Goal: Task Accomplishment & Management: Manage account settings

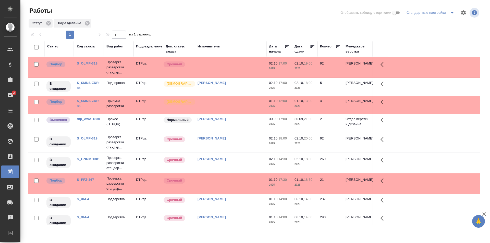
click at [236, 105] on td at bounding box center [230, 105] width 71 height 18
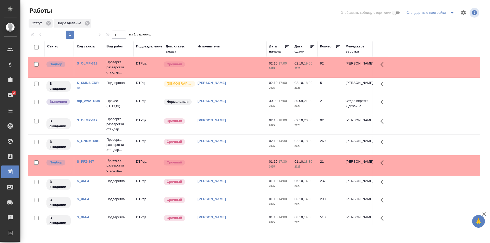
scroll to position [57, 0]
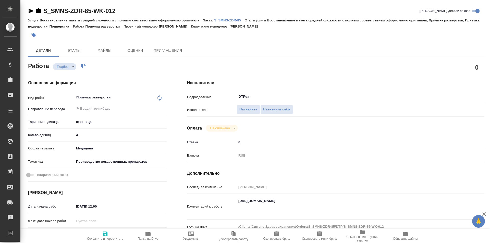
type textarea "x"
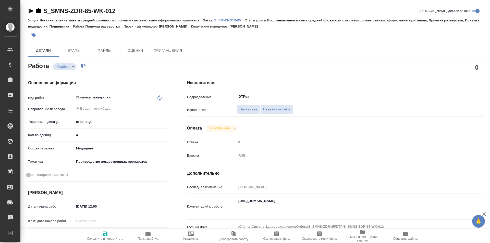
type textarea "x"
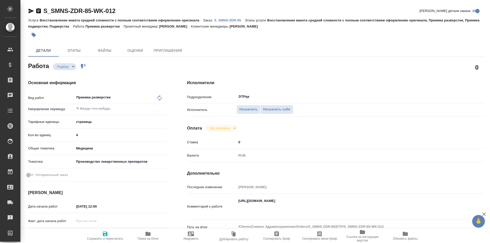
type textarea "x"
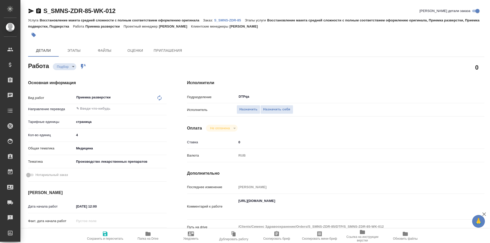
type textarea "x"
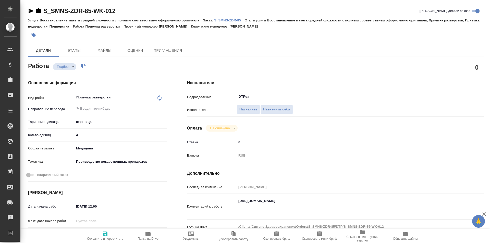
type textarea "x"
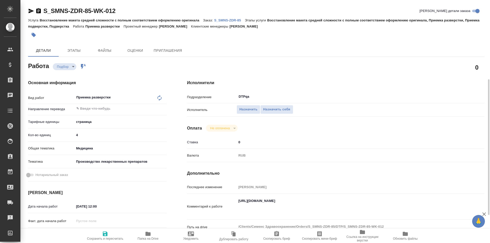
scroll to position [77, 0]
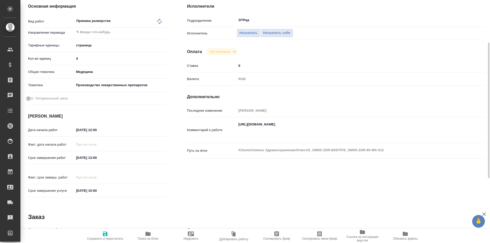
type textarea "x"
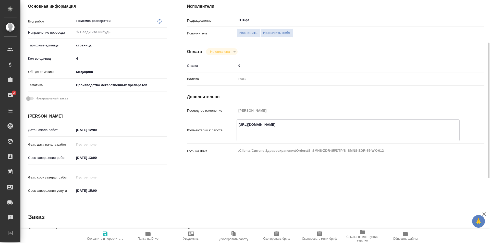
drag, startPoint x: 443, startPoint y: 135, endPoint x: 234, endPoint y: 125, distance: 208.7
click at [234, 125] on div "Комментарий к работе https://drive.awatera.com/apps/files/?dir=/Shares/%D0%A1%D…" at bounding box center [335, 130] width 297 height 22
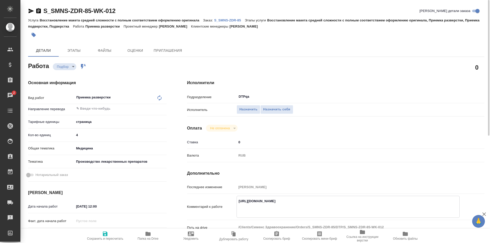
type textarea "x"
click at [221, 18] on link "S_SMNS-ZDR-85" at bounding box center [229, 20] width 31 height 4
click at [271, 108] on span "Назначить себя" at bounding box center [276, 110] width 27 height 6
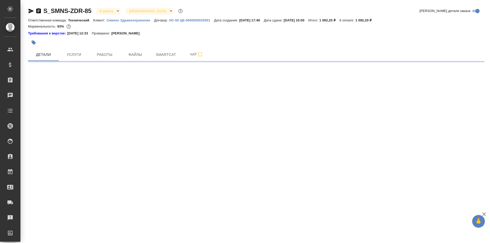
select select "RU"
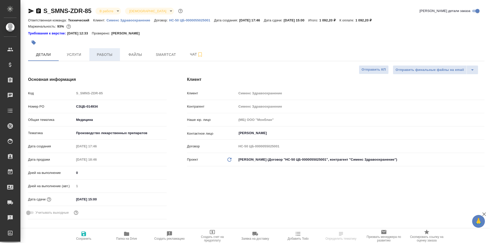
type textarea "x"
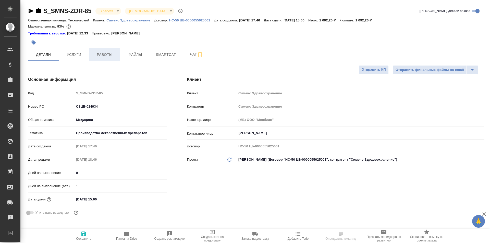
type textarea "x"
type input "Сергеева Анастасия"
type input "Павлова Антонина a.pavlova"
click at [106, 53] on span "Работы" at bounding box center [104, 55] width 24 height 6
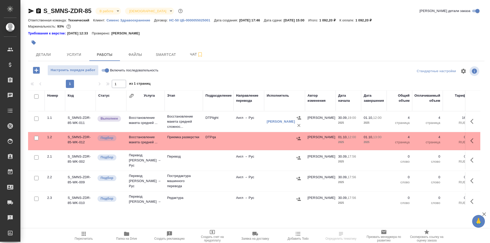
click at [186, 121] on p "Восстановление макета средней сложнос..." at bounding box center [183, 121] width 33 height 15
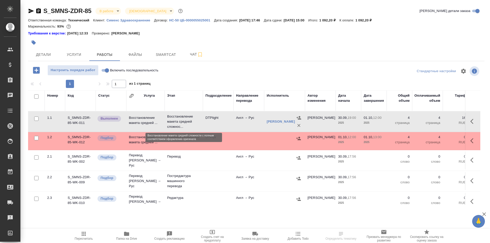
click at [186, 121] on p "Восстановление макета средней сложнос..." at bounding box center [183, 121] width 33 height 15
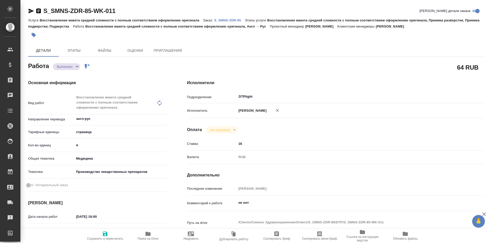
type textarea "x"
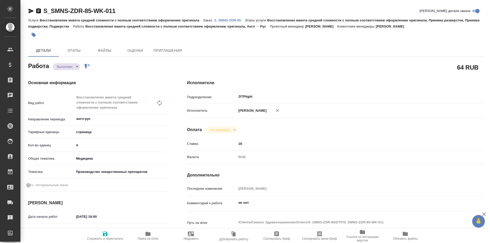
type textarea "x"
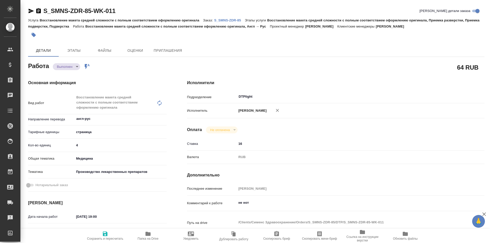
type textarea "x"
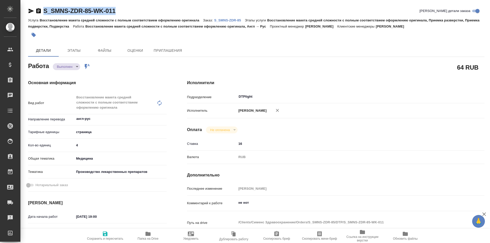
drag, startPoint x: 125, startPoint y: 10, endPoint x: 44, endPoint y: 13, distance: 80.7
click at [44, 13] on div "S_SMNS-ZDR-85-WK-011 Кратко детали заказа" at bounding box center [256, 11] width 456 height 8
type textarea "x"
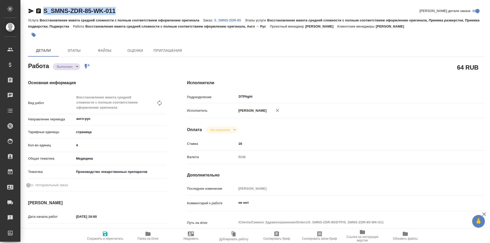
type textarea "x"
copy link "S_SMNS-ZDR-85-WK-011"
click at [228, 19] on p "S_SMNS-ZDR-85" at bounding box center [229, 20] width 31 height 4
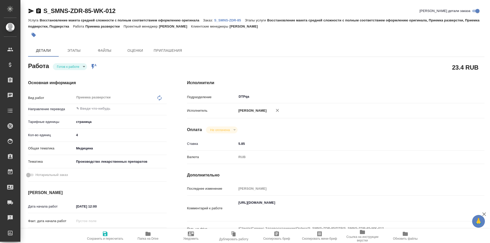
type textarea "x"
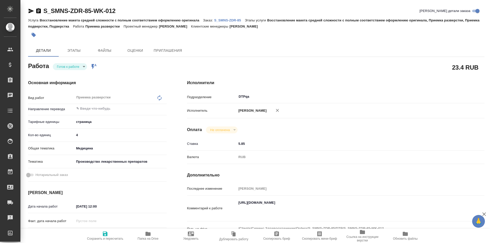
type textarea "x"
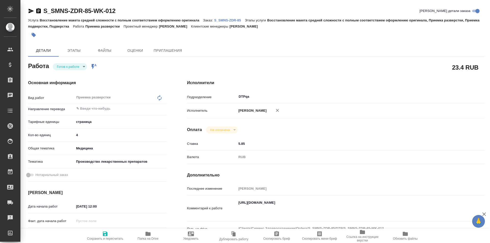
click at [102, 237] on icon "button" at bounding box center [105, 234] width 6 height 6
type textarea "x"
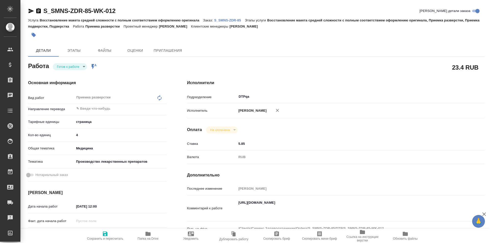
type textarea "x"
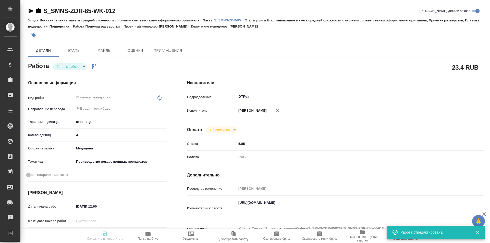
type textarea "x"
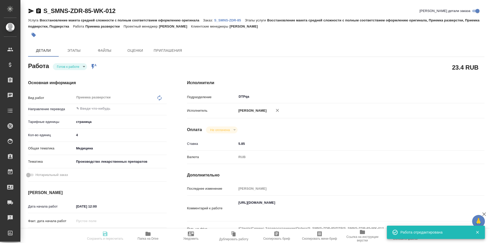
type input "readyForWork"
type textarea "Приемка разверстки"
type textarea "x"
type input "5a8b1489cc6b4906c91bfdb2"
type input "4"
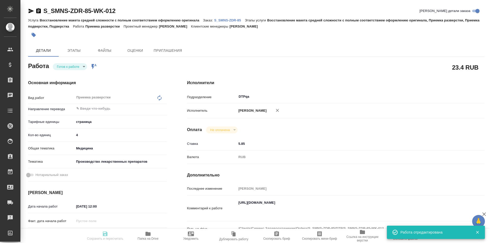
type input "med"
type input "614982fec5ecbb70f805293f"
type input "01.10.2025 12:00"
type input "01.10.2025 13:00"
type input "02.10.2025 15:00"
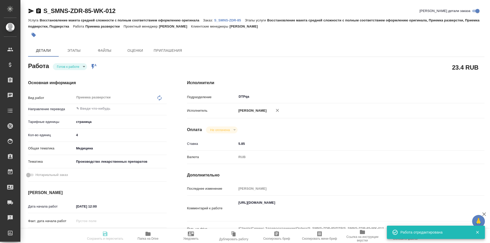
type input "DTPqa"
type input "notPayed"
type input "5.85"
type input "RUB"
type input "Исмагилова Диана"
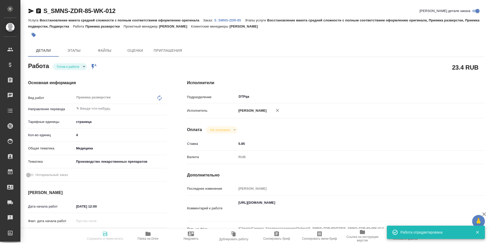
type textarea "https://drive.awatera.com/apps/files/?dir=/Shares/%D0%A1%D0%B8%D0%BC%D0%B5%D0%B…"
type textarea "x"
type textarea "/Clients/Сименс Здравоохранение/Orders/S_SMNS-ZDR-85/DTP/S_SMNS-ZDR-85-WK-012"
type textarea "x"
type input "S_SMNS-ZDR-85"
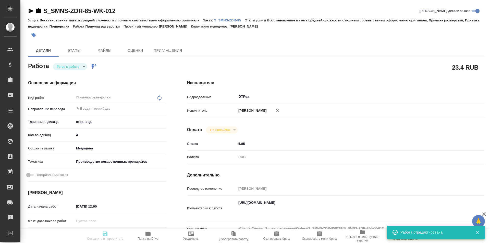
type input "СЗЦБ-014934"
type input "Восстановление макета средней сложности с полным соответствием оформлению ориги…"
type input "Никифорова Валерия"
type input "Заборова Александра"
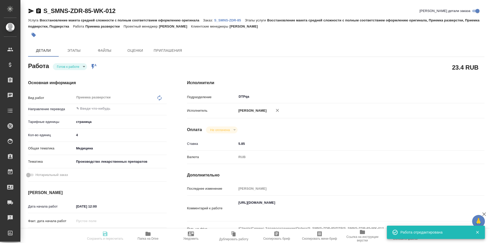
type input "/Clients/Сименс Здравоохранение/Orders/S_SMNS-ZDR-85"
type textarea "x"
type textarea "англ-рус для передачи в контролирующие органы срок - 02.10.2025 13:00"
type textarea "x"
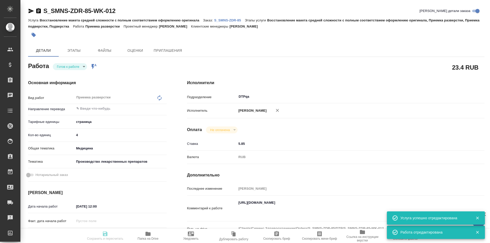
type textarea "x"
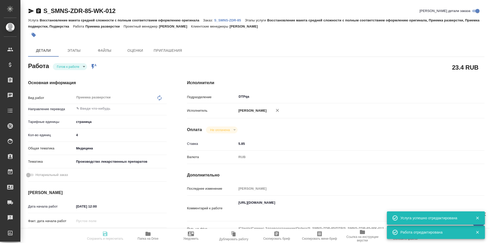
type textarea "x"
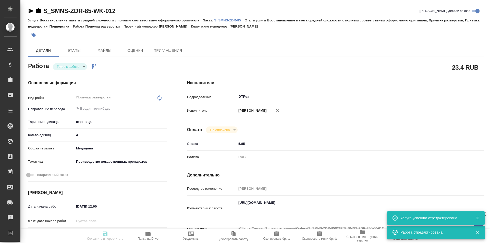
type textarea "x"
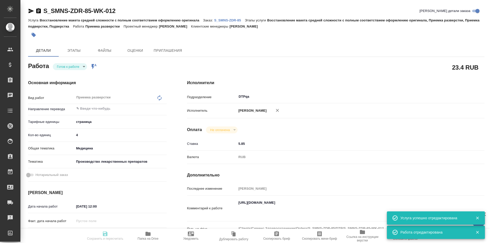
type textarea "x"
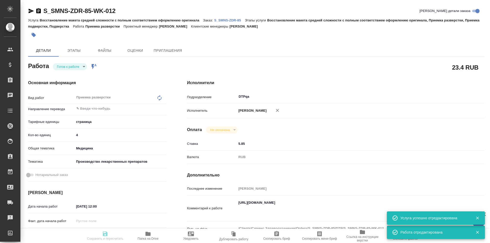
type textarea "x"
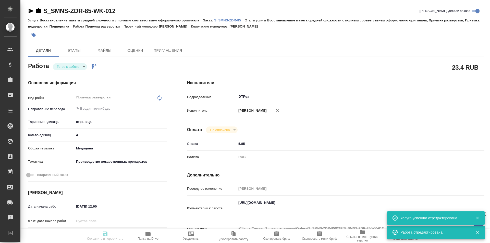
type textarea "x"
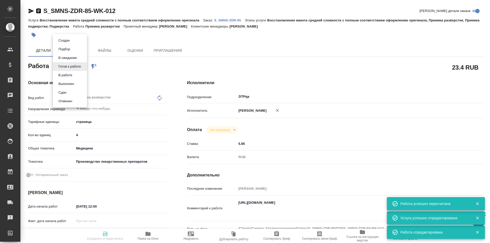
click at [79, 68] on body "🙏 .cls-1 fill:#fff; AWATERA Ismagilova Diana Клиенты Спецификации Заказы Чаты T…" at bounding box center [245, 121] width 490 height 243
type input "readyForWork"
type textarea "Приемка разверстки"
type textarea "x"
type input "5a8b1489cc6b4906c91bfdb2"
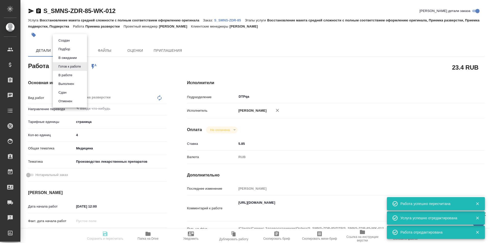
type input "4"
type input "med"
type input "614982fec5ecbb70f805293f"
type input "01.10.2025 12:00"
type input "01.10.2025 13:00"
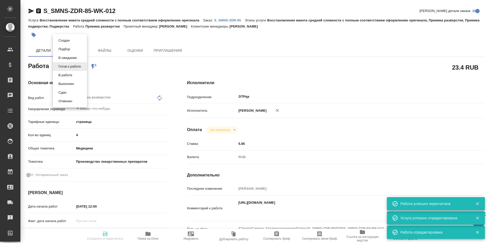
type input "02.10.2025 15:00"
type input "DTPqa"
type input "notPayed"
type input "5.85"
type input "RUB"
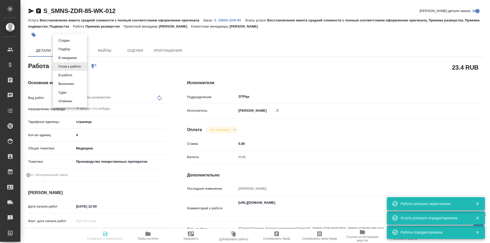
type input "[PERSON_NAME]"
type textarea "https://drive.awatera.com/apps/files/?dir=/Shares/%D0%A1%D0%B8%D0%BC%D0%B5%D0%B…"
type textarea "x"
type textarea "/Clients/Сименс Здравоохранение/Orders/S_SMNS-ZDR-85/DTP/S_SMNS-ZDR-85-WK-012"
type textarea "x"
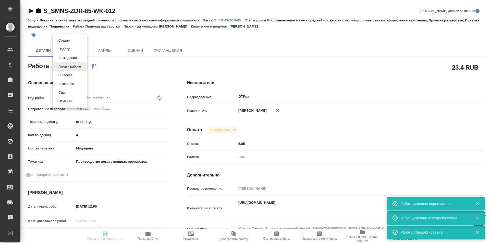
type input "S_SMNS-ZDR-85"
type input "СЗЦБ-014934"
type input "Восстановление макета средней сложности с полным соответствием оформлению ориги…"
type input "Никифорова Валерия"
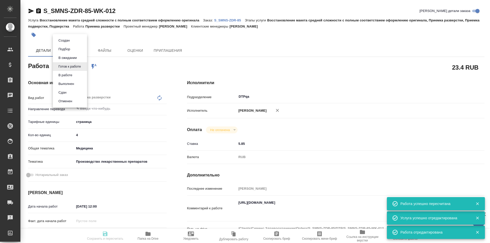
type input "Заборова Александра"
type input "/Clients/Сименс Здравоохранение/Orders/S_SMNS-ZDR-85"
type textarea "x"
type textarea "англ-рус для передачи в контролирующие органы срок - 02.10.2025 13:00"
type textarea "x"
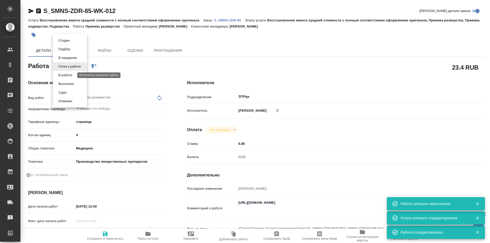
type textarea "x"
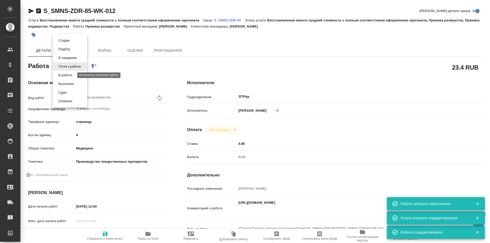
type textarea "x"
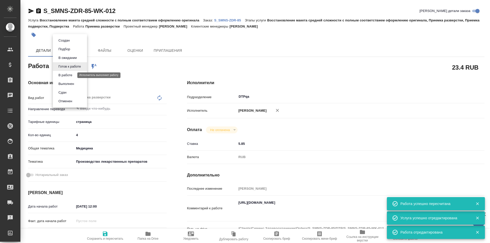
click at [67, 77] on button "В работе" at bounding box center [65, 75] width 17 height 6
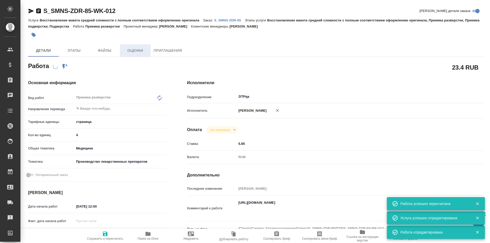
type textarea "x"
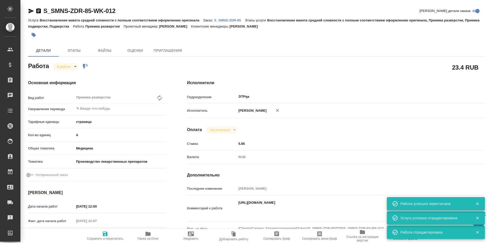
type textarea "x"
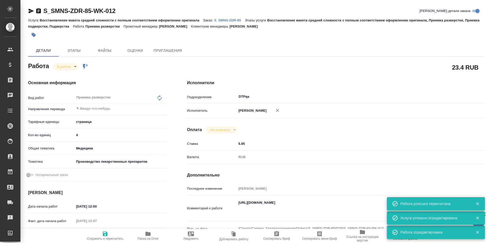
type textarea "x"
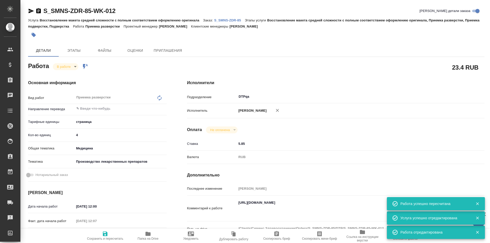
type textarea "x"
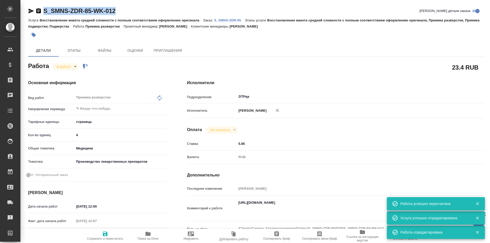
type textarea "x"
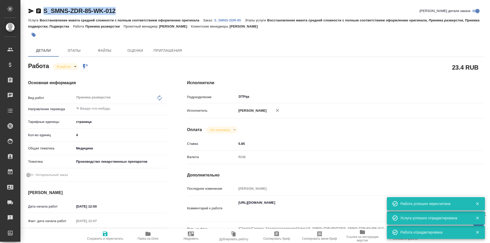
drag, startPoint x: 123, startPoint y: 12, endPoint x: 79, endPoint y: 7, distance: 44.7
click at [41, 15] on div "S_SMNS-ZDR-85-WK-012 Кратко детали заказа" at bounding box center [256, 11] width 456 height 8
copy link "S_SMNS-ZDR-85-WK-012"
type textarea "x"
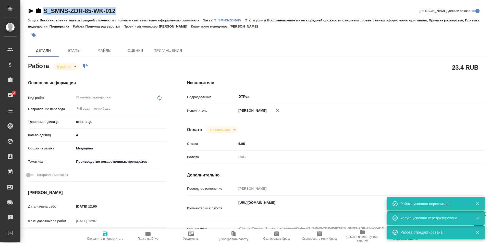
type textarea "x"
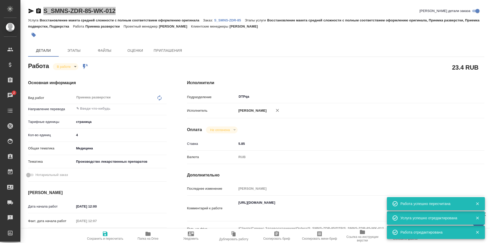
type textarea "x"
click at [147, 233] on icon "button" at bounding box center [147, 234] width 5 height 4
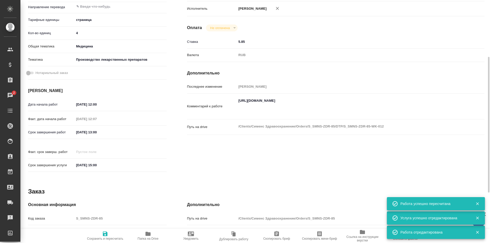
type textarea "x"
click at [448, 112] on textarea "https://drive.awatera.com/apps/files/?dir=/Shares/%D0%A1%D0%B8%D0%BC%D0%B5%D0%B…" at bounding box center [348, 105] width 223 height 19
type textarea "https://drive.awatera.com/apps/files/?dir=/Shares/%D0%A1%D0%B8%D0%BC%D0%B5%D0%B…"
type textarea "x"
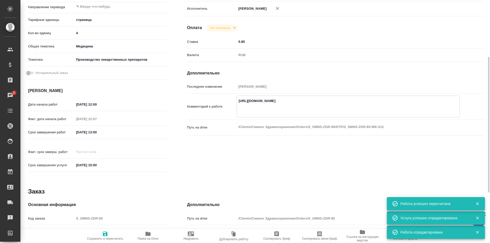
type textarea "x"
type textarea "https://drive.awatera.com/apps/files/?dir=/Shares/%D0%A1%D0%B8%D0%BC%D0%B5%D0%B…"
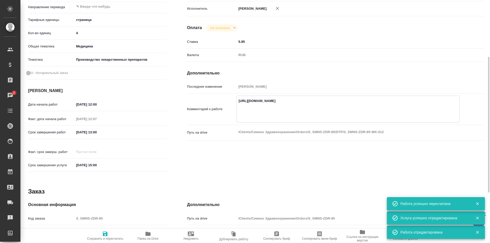
type textarea "x"
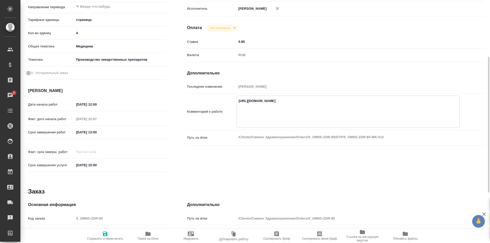
paste textarea "https://drive.awatera.com/f/10553760"
type textarea "x"
type textarea "https://drive.awatera.com/apps/files/?dir=/Shares/%D0%A1%D0%B8%D0%BC%D0%B5%D0%B…"
type textarea "x"
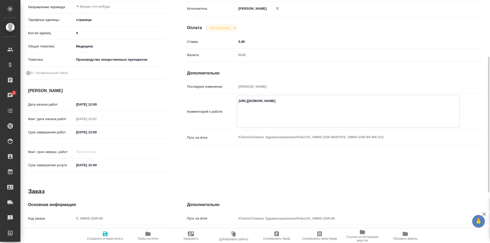
type textarea "x"
type textarea "https://drive.awatera.com/apps/files/?dir=/Shares/%D0%A1%D0%B8%D0%BC%D0%B5%D0%B…"
type textarea "x"
click at [108, 234] on span "Сохранить и пересчитать" at bounding box center [105, 236] width 37 height 10
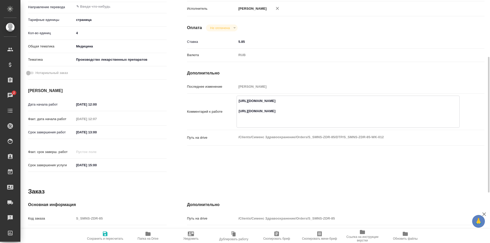
type textarea "x"
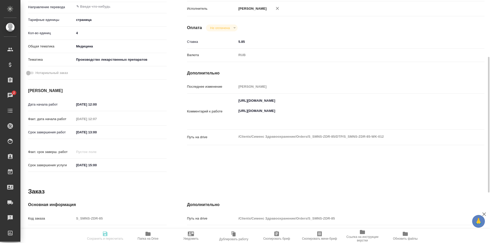
type textarea "x"
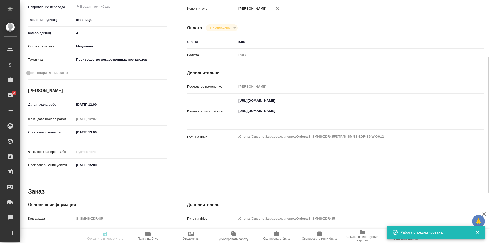
type textarea "x"
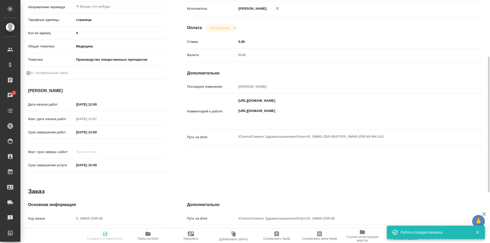
type input "inProgress"
type textarea "Приемка разверстки"
type textarea "x"
type input "5a8b1489cc6b4906c91bfdb2"
type input "4"
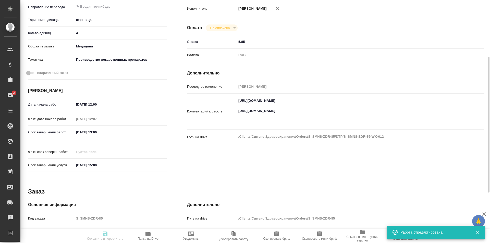
type input "med"
type input "614982fec5ecbb70f805293f"
type input "01.10.2025 12:00"
type input "01.10.2025 12:07"
type input "01.10.2025 13:00"
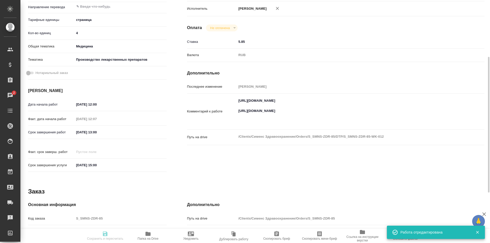
type input "02.10.2025 15:00"
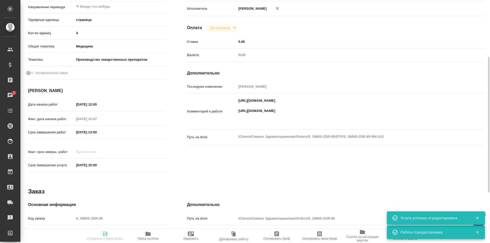
scroll to position [0, 0]
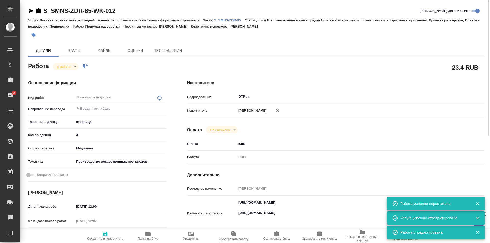
click at [68, 67] on body "🙏 .cls-1 fill:#fff; AWATERA Ismagilova Diana Клиенты Спецификации Заказы 2 Чаты…" at bounding box center [245, 121] width 490 height 243
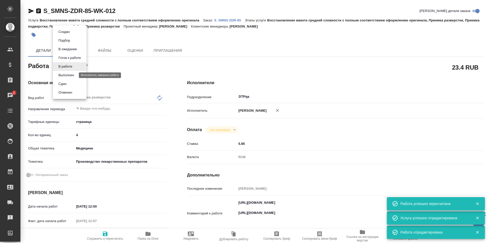
click at [67, 77] on button "Выполнен" at bounding box center [66, 75] width 19 height 6
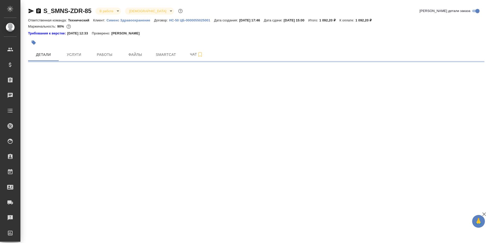
select select "RU"
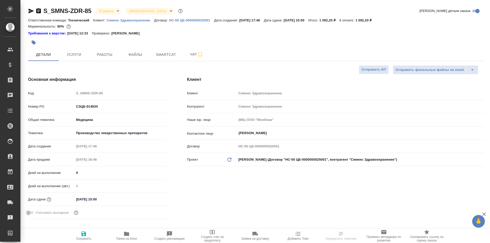
type textarea "x"
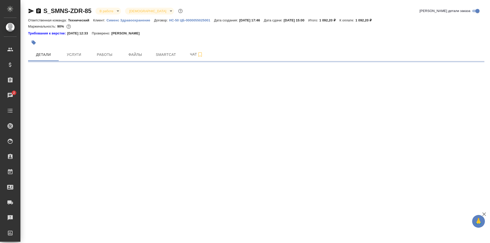
select select "RU"
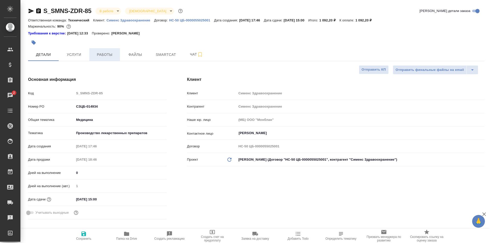
type textarea "x"
click at [103, 55] on span "Работы" at bounding box center [104, 55] width 24 height 6
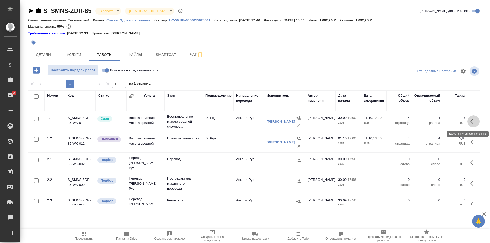
click at [467, 123] on button "button" at bounding box center [473, 121] width 12 height 12
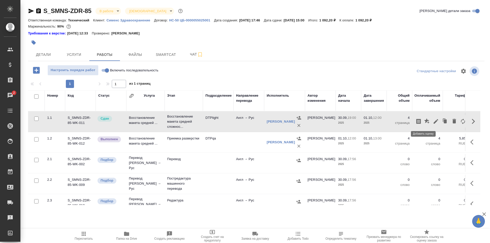
click at [424, 121] on icon "button" at bounding box center [426, 120] width 5 height 5
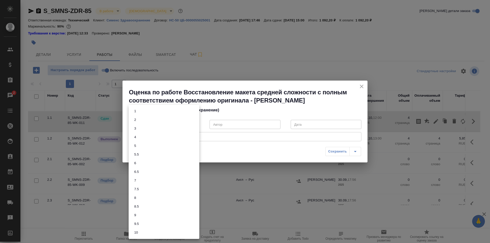
click at [172, 124] on body "🙏 .cls-1 fill:#fff; AWATERA Ismagilova Diana Клиенты Спецификации Заказы 2 Чаты…" at bounding box center [245, 121] width 490 height 243
click at [140, 198] on li "8" at bounding box center [164, 198] width 71 height 9
type input "8"
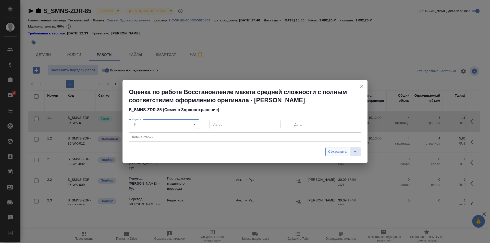
click at [334, 149] on span "Сохранить" at bounding box center [337, 152] width 19 height 6
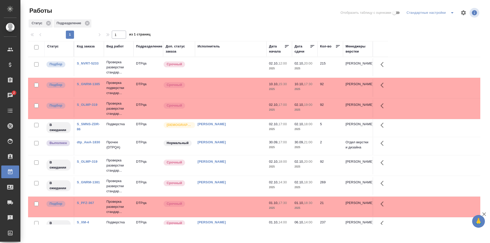
click at [224, 69] on td at bounding box center [230, 67] width 71 height 18
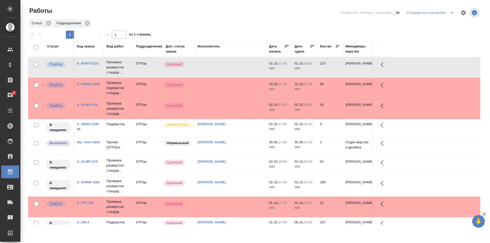
click at [224, 69] on td at bounding box center [230, 67] width 71 height 18
click at [233, 87] on td at bounding box center [230, 88] width 71 height 18
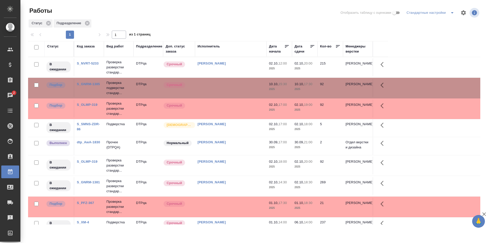
click at [237, 162] on div "Исмагилова Диана" at bounding box center [231, 161] width 66 height 5
click at [235, 108] on td at bounding box center [230, 109] width 71 height 18
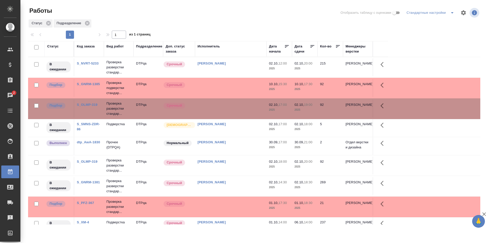
click at [235, 108] on td at bounding box center [230, 109] width 71 height 18
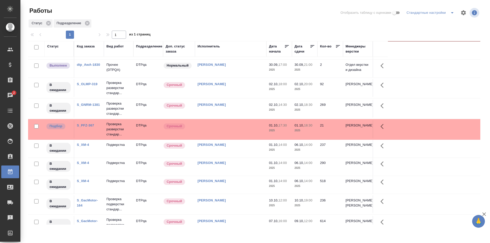
scroll to position [98, 0]
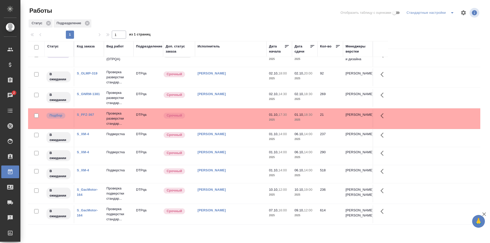
click at [242, 165] on td "Исмагилова Диана" at bounding box center [230, 174] width 71 height 18
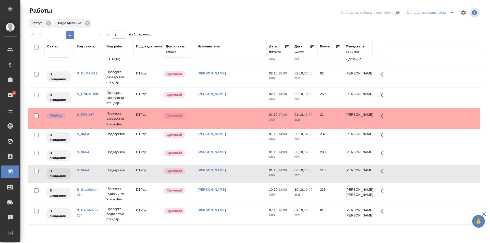
click at [242, 165] on td "Исмагилова Диана" at bounding box center [230, 174] width 71 height 18
click at [238, 150] on div "Чулец Елена Сергеевна" at bounding box center [231, 152] width 66 height 5
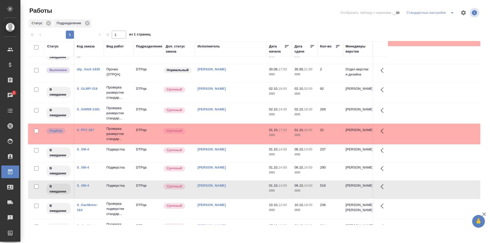
click at [83, 185] on link "S_XM-4" at bounding box center [83, 186] width 12 height 4
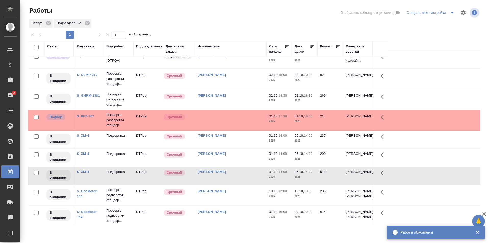
scroll to position [98, 0]
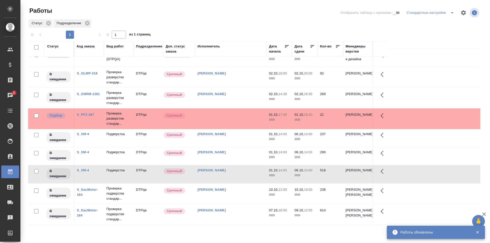
click at [242, 168] on div "[PERSON_NAME]" at bounding box center [231, 170] width 66 height 5
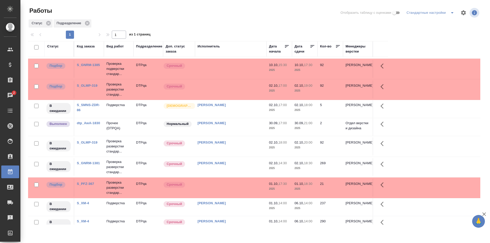
scroll to position [0, 0]
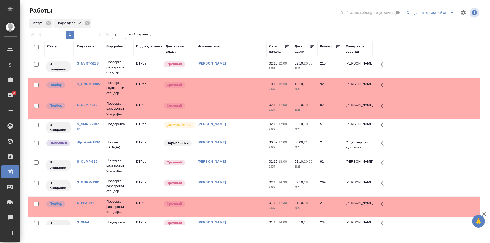
click at [239, 164] on div "[PERSON_NAME]" at bounding box center [231, 161] width 66 height 5
click at [249, 63] on div "[PERSON_NAME]" at bounding box center [231, 63] width 66 height 5
click at [241, 147] on td "[PERSON_NAME]" at bounding box center [230, 146] width 71 height 18
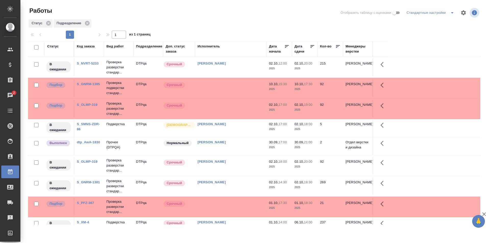
click at [241, 147] on td "[PERSON_NAME]" at bounding box center [230, 146] width 71 height 18
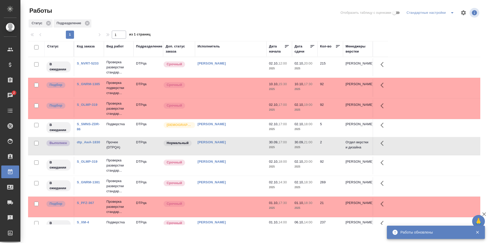
click at [233, 166] on td "[PERSON_NAME]" at bounding box center [230, 166] width 71 height 18
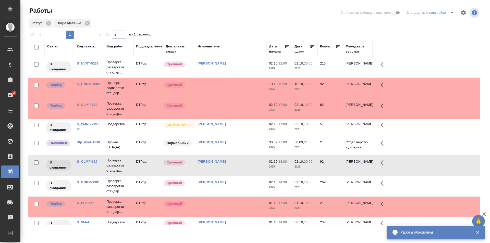
click at [233, 166] on td "[PERSON_NAME]" at bounding box center [230, 166] width 71 height 18
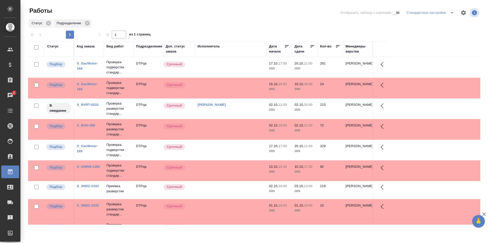
scroll to position [26, 0]
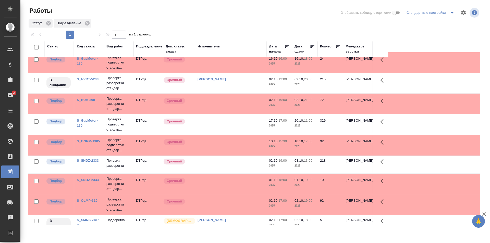
click at [215, 163] on td at bounding box center [230, 165] width 71 height 18
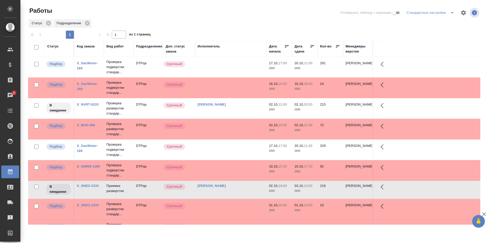
scroll to position [0, 0]
click at [238, 109] on td "[PERSON_NAME]" at bounding box center [230, 109] width 71 height 18
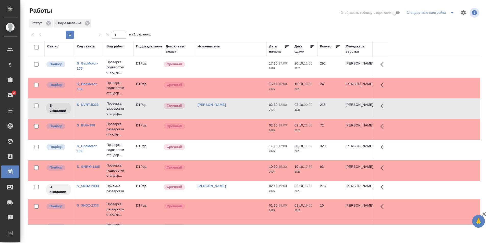
click at [238, 109] on td "[PERSON_NAME]" at bounding box center [230, 109] width 71 height 18
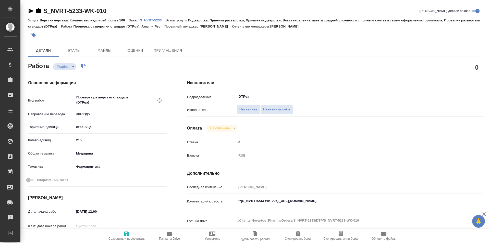
type textarea "x"
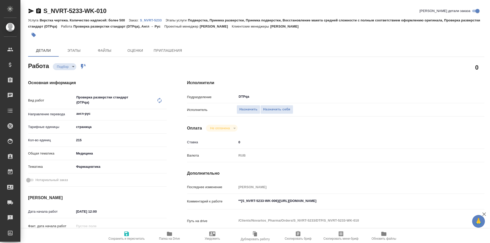
type textarea "x"
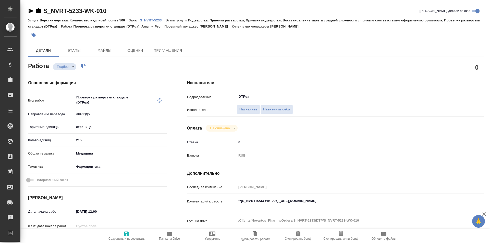
type textarea "x"
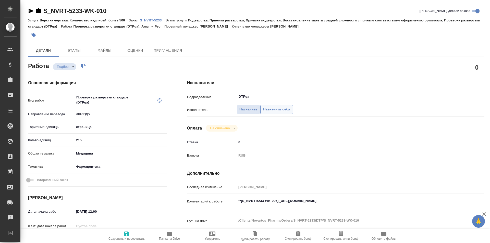
type textarea "x"
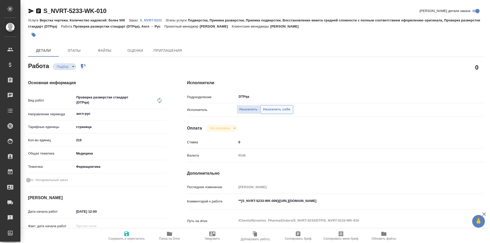
click at [275, 110] on span "Назначить себя" at bounding box center [276, 110] width 27 height 6
type textarea "x"
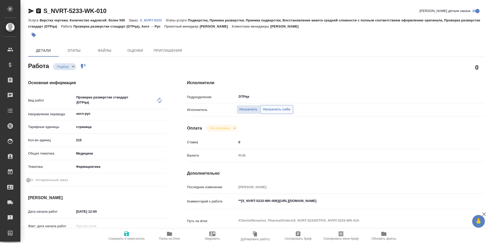
type textarea "x"
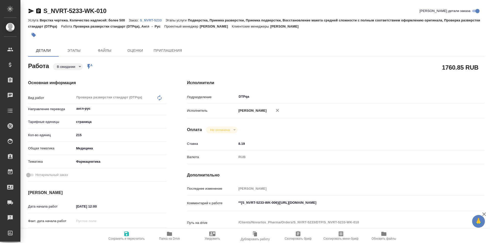
type textarea "x"
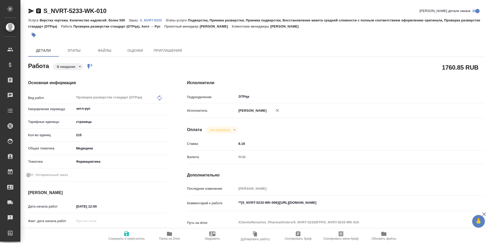
type textarea "x"
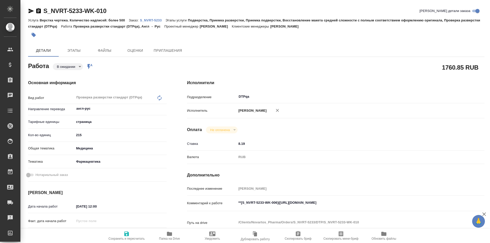
type textarea "x"
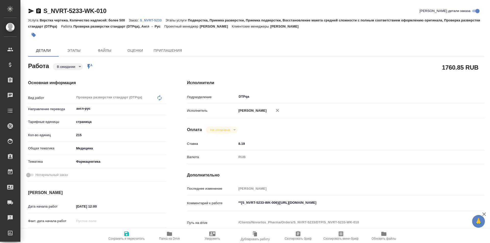
type textarea "x"
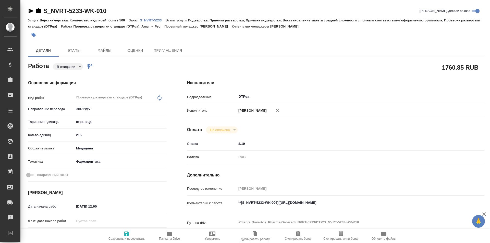
type textarea "x"
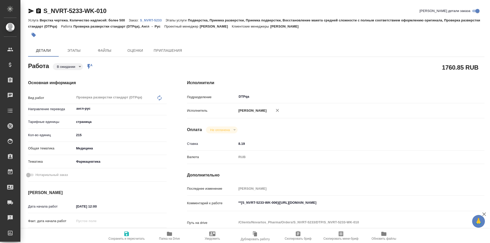
click at [123, 232] on span "Сохранить и пересчитать" at bounding box center [126, 236] width 37 height 10
type textarea "x"
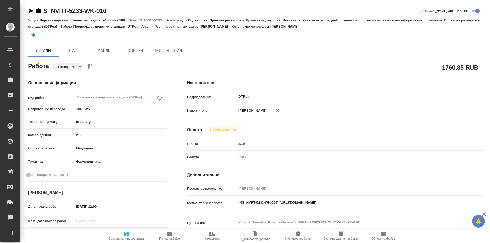
type textarea "x"
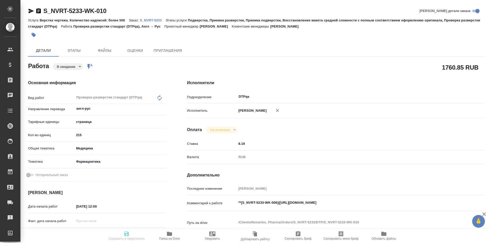
type textarea "x"
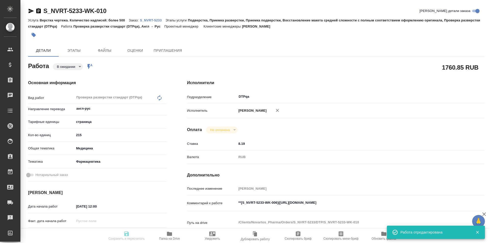
type input "pending"
type textarea "Проверка разверстки стандарт (DTPqa)"
type textarea "x"
type input "англ-рус"
type input "5a8b1489cc6b4906c91bfdb2"
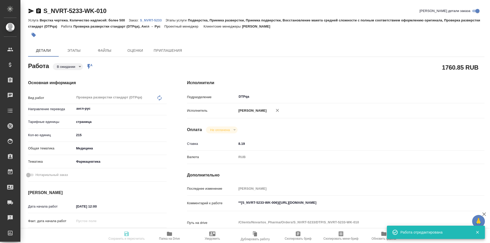
type input "215"
type input "med"
type input "6149832f2b7be24903fd7a82"
type input "[DATE] 12:00"
type input "[DATE] 20:00"
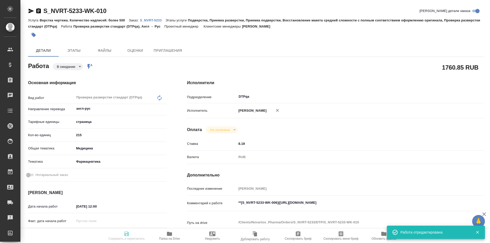
type input "[DATE] 19:00"
type input "DTPqa"
type input "notPayed"
type input "8.19"
type input "RUB"
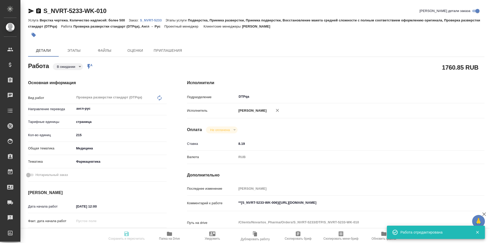
type input "[PERSON_NAME]"
type textarea "**[S_NVRT-5233-WK-006]([URL][DOMAIN_NAME]"
type textarea "x"
type textarea "/Clients/Novartos_Pharma/Orders/S_NVRT-5233/DTP/S_NVRT-5233-WK-010"
type textarea "x"
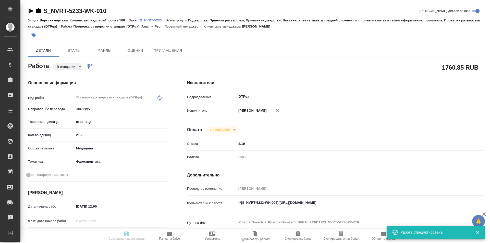
type input "S_NVRT-5233"
type input "Верстка чертежа. Количество надписей: более 500"
type input "Подверстка, Приемка разверстки, Приемка подверстки, Восстановление макета средн…"
type input "[PERSON_NAME]"
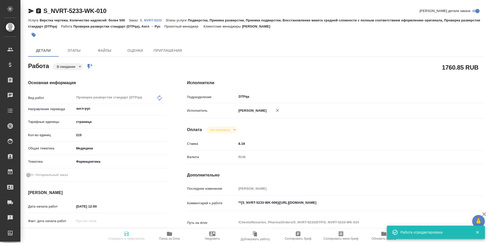
type input "/Clients/Novartos_Pharma/Orders/S_NVRT-5233"
type textarea "x"
type textarea "Обращаюсь с просьбой принять в работу еще один новый заказ. Тип изменения: RTT2…"
type textarea "x"
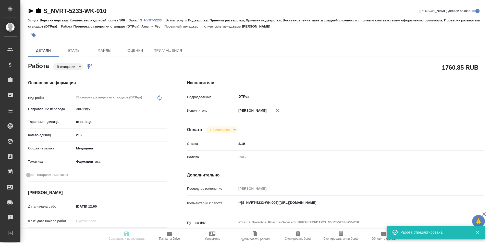
type textarea "x"
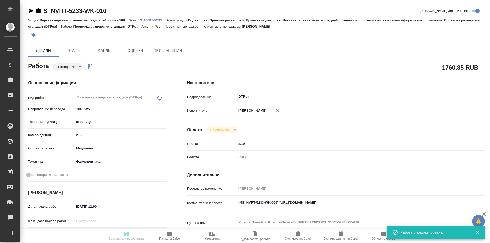
type textarea "x"
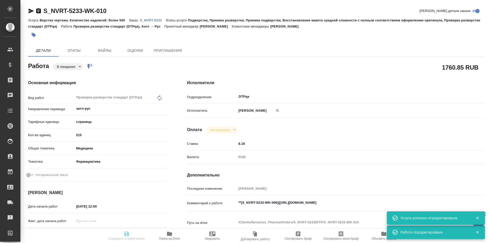
type textarea "x"
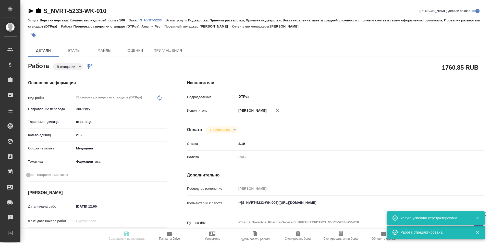
type textarea "x"
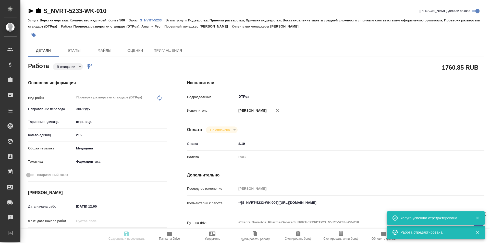
type textarea "x"
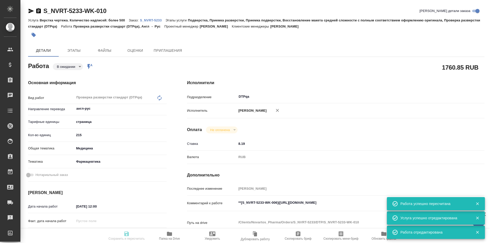
type input "pending"
type textarea "Проверка разверстки стандарт (DTPqa)"
type textarea "x"
type input "англ-рус"
type input "5a8b1489cc6b4906c91bfdb2"
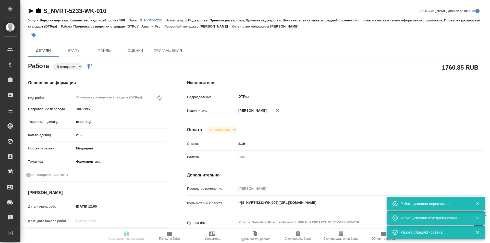
type input "215"
type input "med"
type input "6149832f2b7be24903fd7a82"
type input "02.10.2025 12:00"
type input "02.10.2025 20:00"
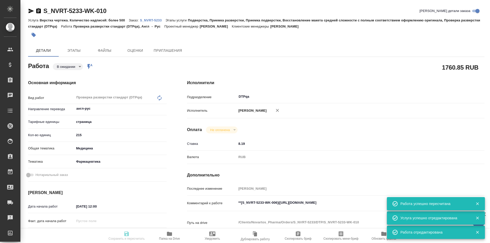
type input "14.10.2025 19:00"
type input "DTPqa"
type input "notPayed"
type input "8.19"
type input "RUB"
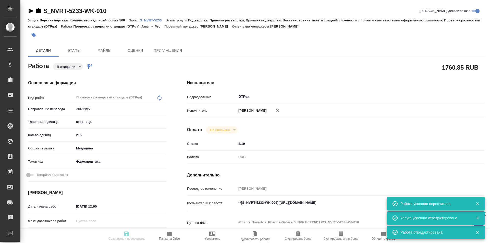
type input "Исмагилова Диана"
type textarea "**[S_NVRT-5233-WK-006](https://tera.awatera.com/Work/68dbe5a31a6bc23b992a9b56/)…"
type textarea "x"
type textarea "/Clients/Novartos_Pharma/Orders/S_NVRT-5233/DTP/S_NVRT-5233-WK-010"
type textarea "x"
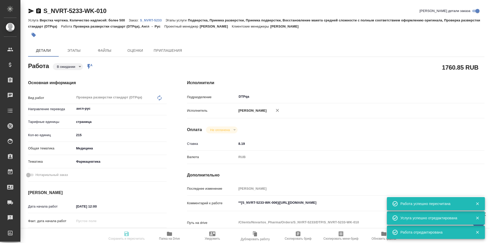
type input "S_NVRT-5233"
type input "Верстка чертежа. Количество надписей: более 500"
type input "Подверстка, Приемка разверстки, Приемка подверстки, Восстановление макета средн…"
type input "Кабаргина Анна"
type input "[PERSON_NAME]"
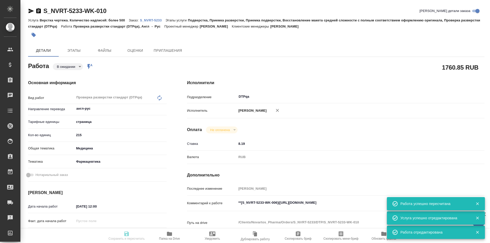
type input "/Clients/Novartos_Pharma/Orders/S_NVRT-5233"
type textarea "x"
type textarea "Обращаюсь с просьбой принять в работу еще один новый заказ. Тип изменения: RTT2…"
type textarea "x"
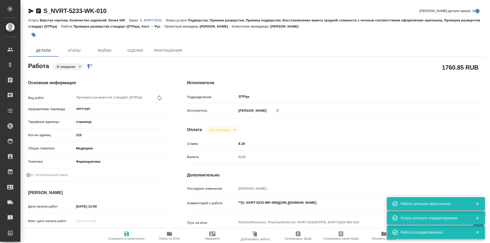
type textarea "x"
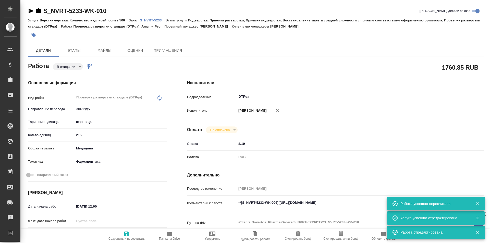
type textarea "x"
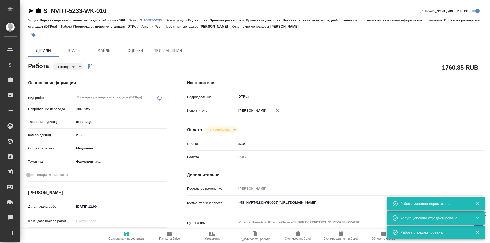
type textarea "x"
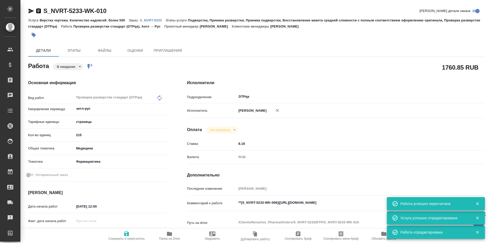
type textarea "x"
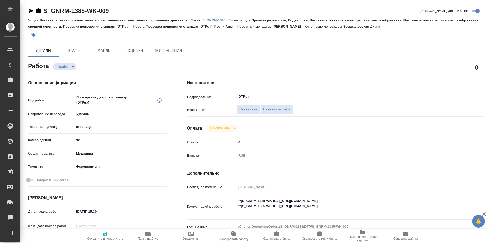
type textarea "x"
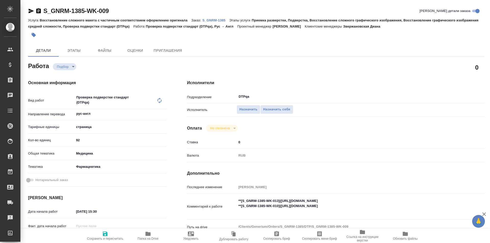
type textarea "x"
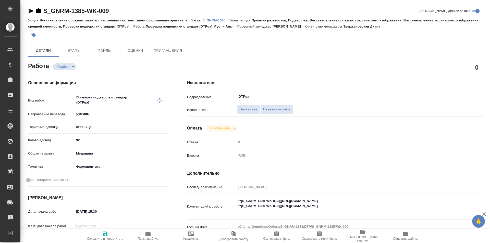
type textarea "x"
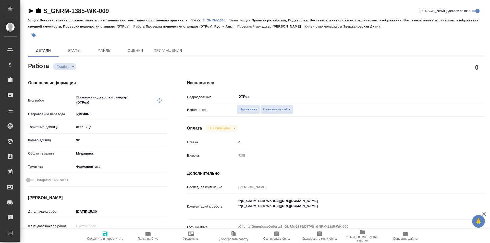
type textarea "x"
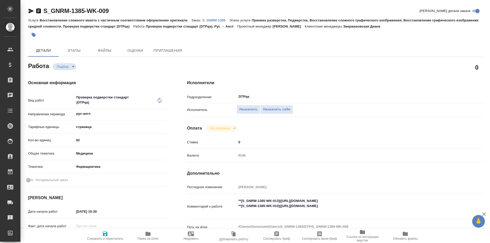
type textarea "x"
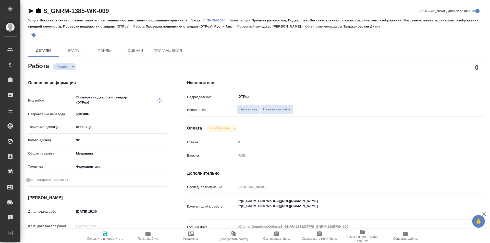
type textarea "x"
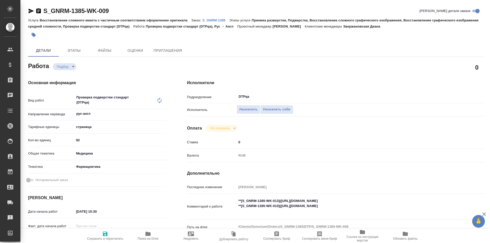
type textarea "x"
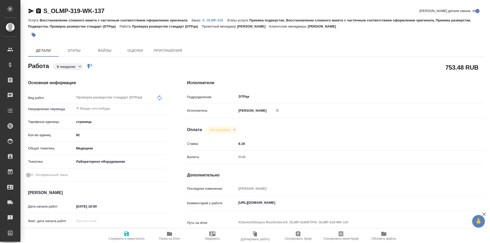
type textarea "x"
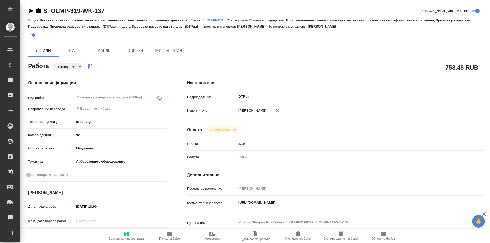
type textarea "x"
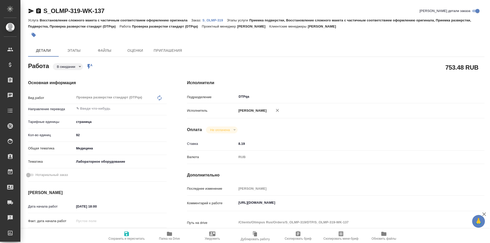
type textarea "x"
drag, startPoint x: 342, startPoint y: 200, endPoint x: 227, endPoint y: 203, distance: 115.4
click at [227, 203] on div "Комментарий к работе [URL][DOMAIN_NAME] x" at bounding box center [335, 204] width 297 height 12
type textarea "x"
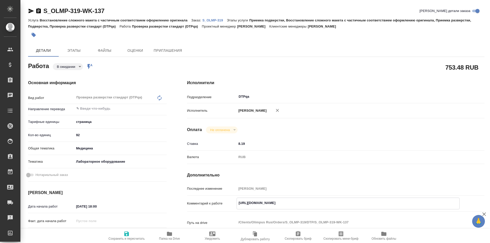
type textarea "x"
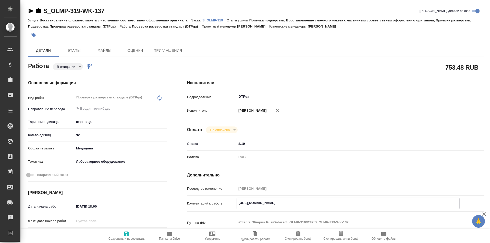
type textarea "x"
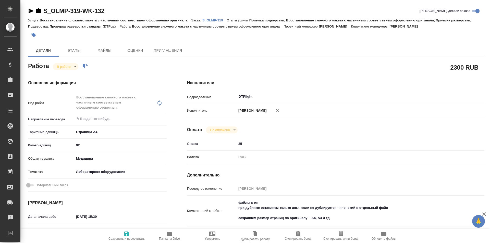
type textarea "x"
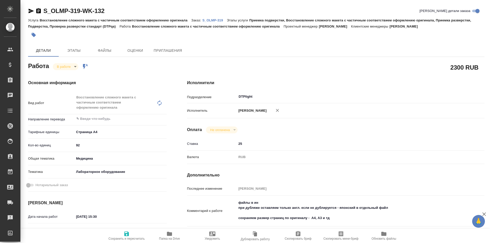
type textarea "x"
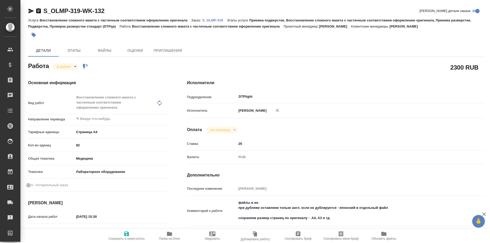
type textarea "x"
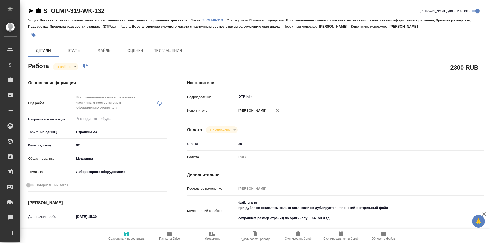
type textarea "x"
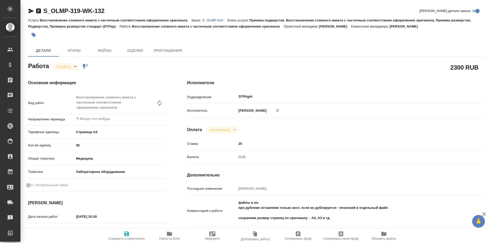
type textarea "x"
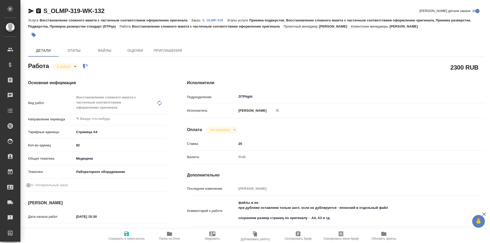
type textarea "x"
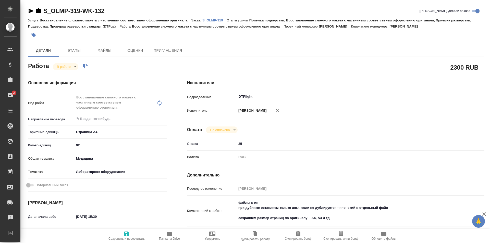
click at [171, 234] on icon "button" at bounding box center [169, 234] width 5 height 4
click at [167, 233] on icon "button" at bounding box center [169, 234] width 5 height 4
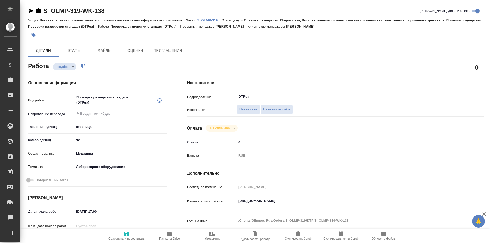
type textarea "x"
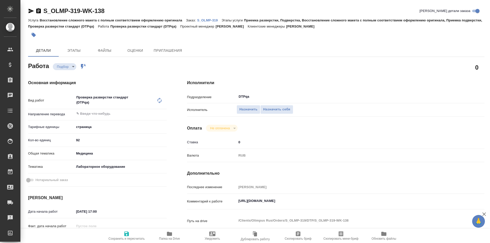
type textarea "x"
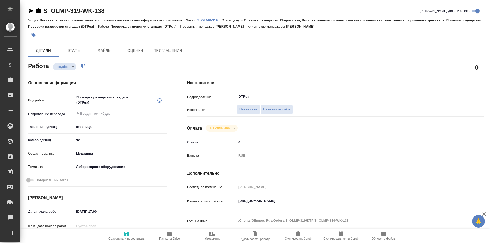
type textarea "x"
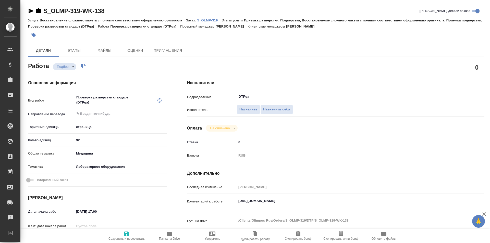
type textarea "x"
drag, startPoint x: 347, startPoint y: 201, endPoint x: 235, endPoint y: 187, distance: 113.6
click at [221, 198] on div "Комментарий к работе https://tera.awatera.com/Work/68dbb089c070a2424d33b420/ x" at bounding box center [335, 202] width 297 height 12
type textarea "x"
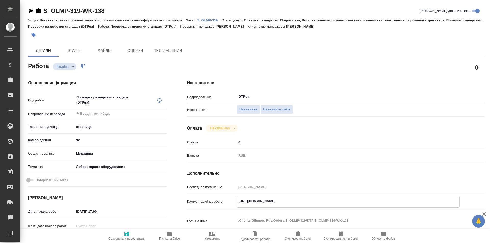
type textarea "x"
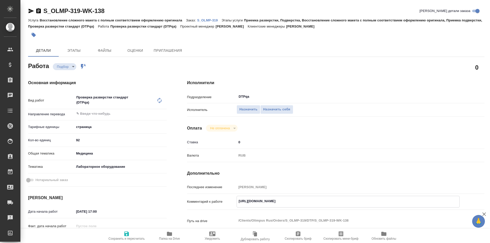
type textarea "x"
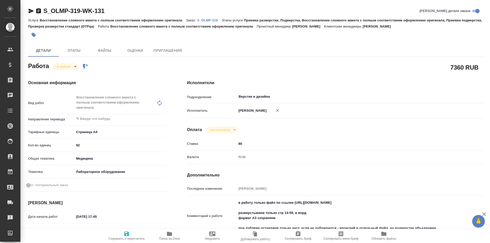
type textarea "x"
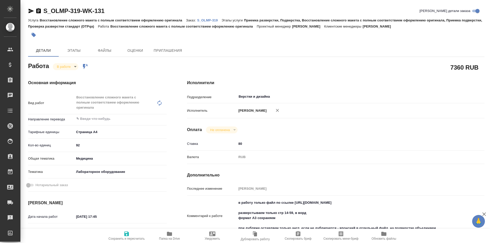
type textarea "x"
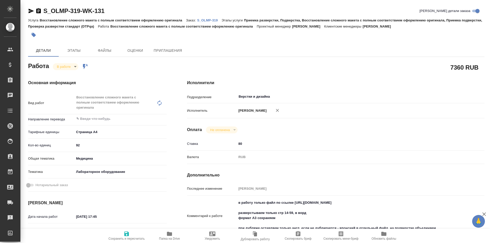
type textarea "x"
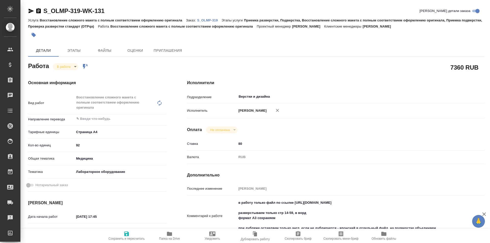
scroll to position [51, 0]
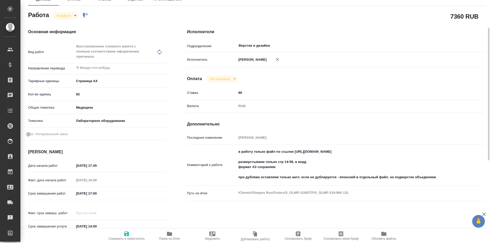
type textarea "x"
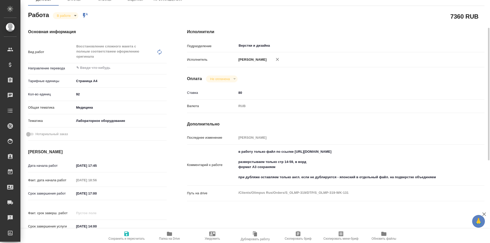
type textarea "x"
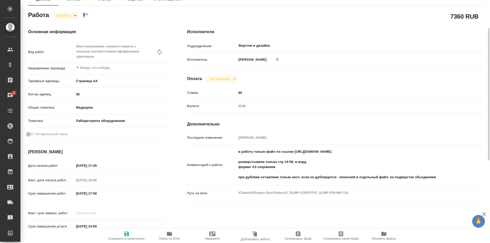
click at [171, 233] on icon "button" at bounding box center [169, 234] width 5 height 4
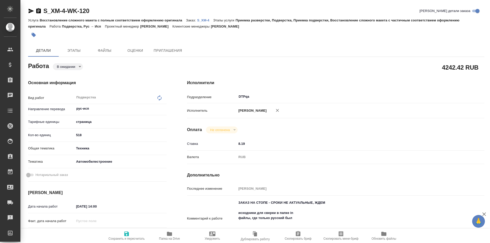
type textarea "x"
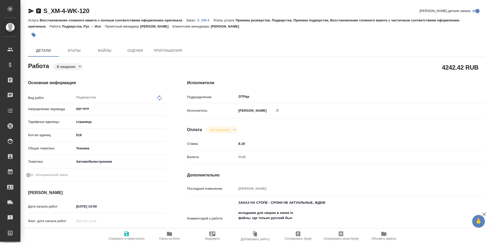
type textarea "x"
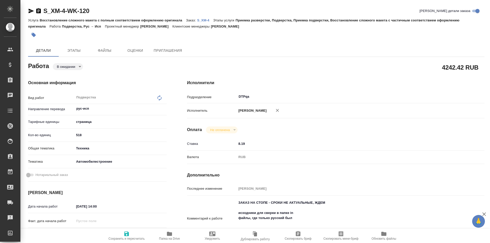
type textarea "x"
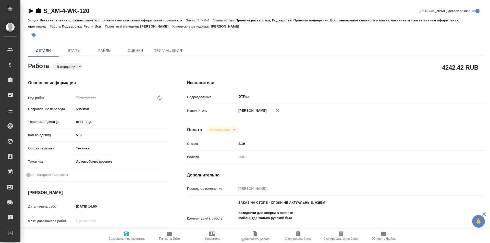
type textarea "x"
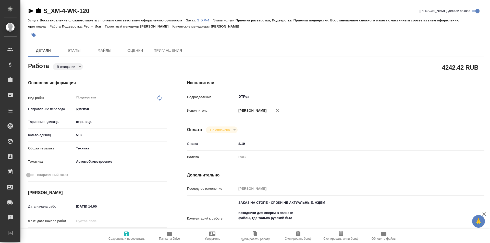
type textarea "x"
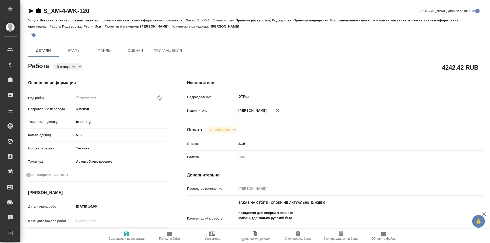
type textarea "x"
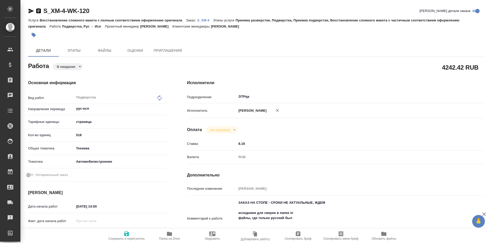
type textarea "x"
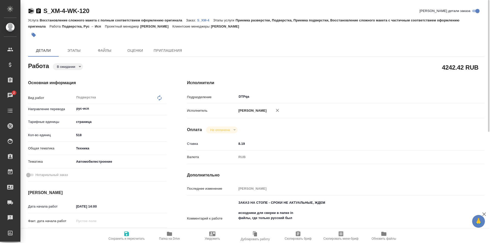
click at [31, 11] on icon "button" at bounding box center [31, 11] width 5 height 5
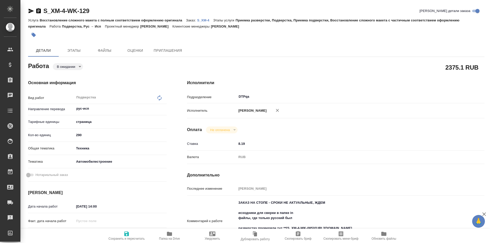
type textarea "x"
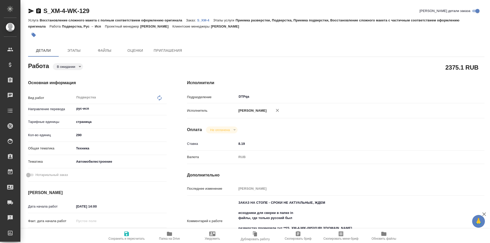
type textarea "x"
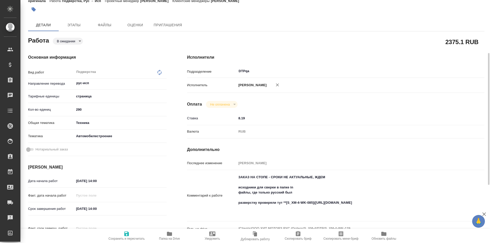
scroll to position [51, 0]
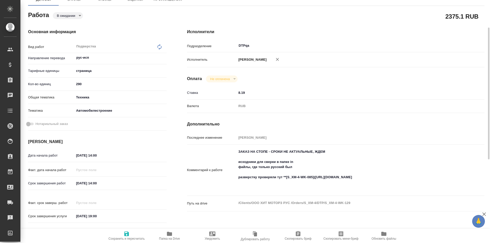
type textarea "x"
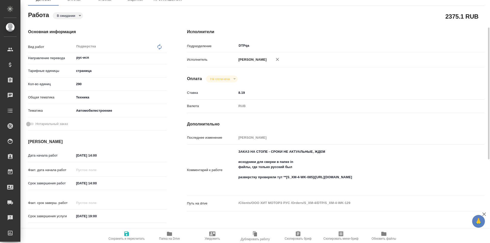
type textarea "x"
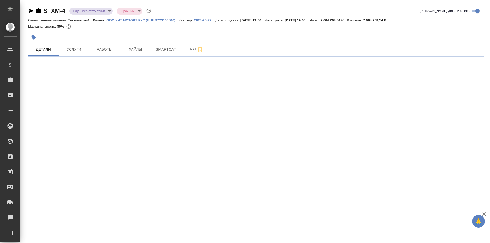
select select "RU"
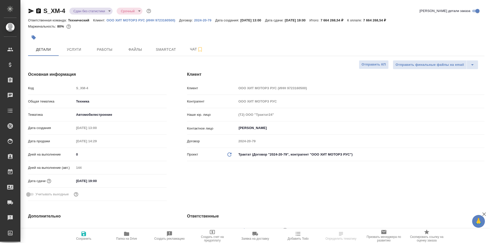
type textarea "x"
click at [194, 49] on span "Чат" at bounding box center [196, 49] width 24 height 6
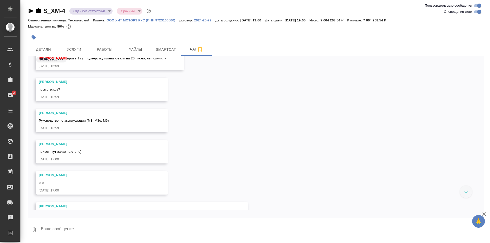
scroll to position [41592, 0]
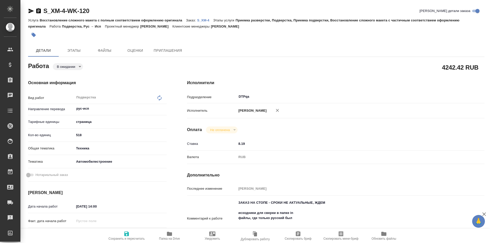
type textarea "x"
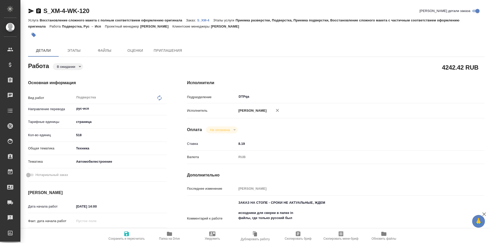
type textarea "x"
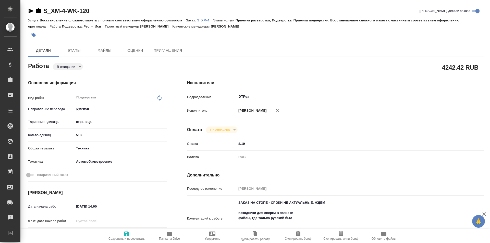
type textarea "x"
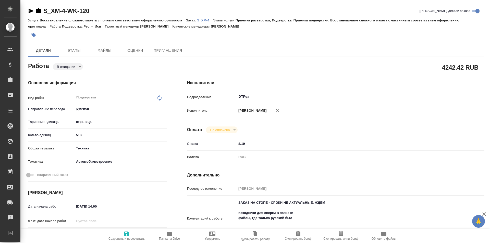
click at [30, 10] on icon "button" at bounding box center [31, 11] width 5 height 5
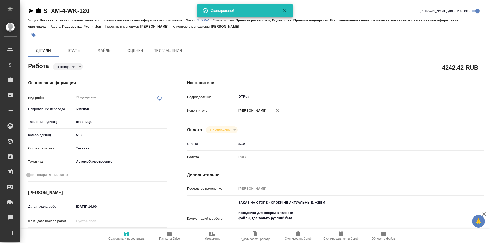
type textarea "x"
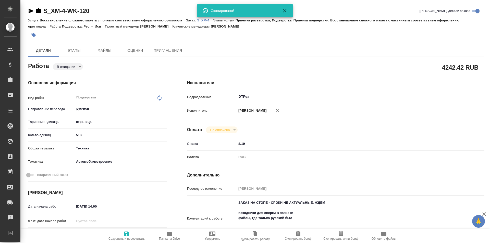
type textarea "x"
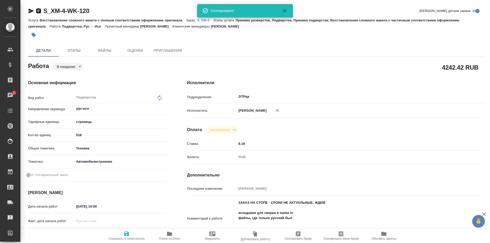
scroll to position [51, 0]
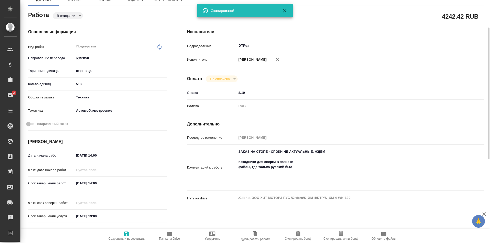
type textarea "x"
click at [269, 176] on textarea "ЗАКАЗ НА СТОПЕ - СРОКИ НЕ АКТУАЛЬНЫЕ, ЖДЕМ исходники для сверки в папке in файл…" at bounding box center [348, 166] width 223 height 39
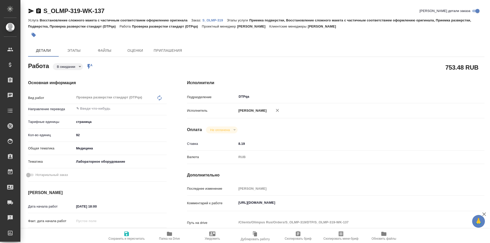
type textarea "x"
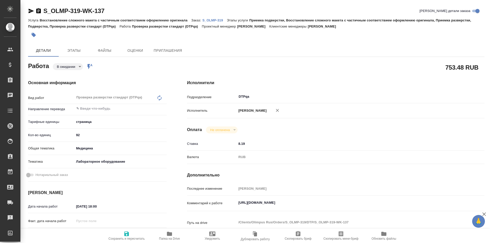
type textarea "x"
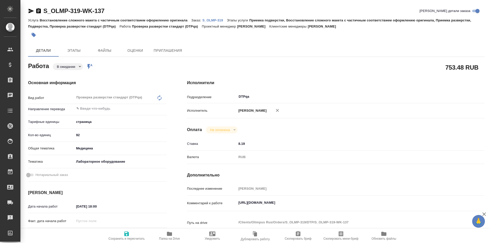
type textarea "x"
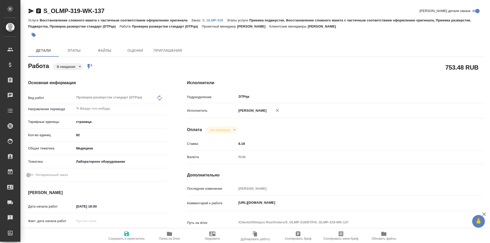
type textarea "x"
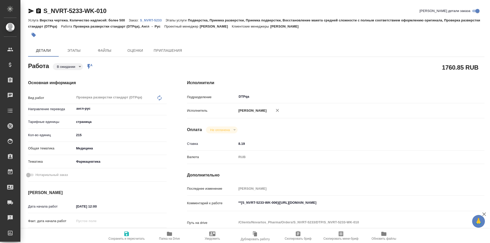
type textarea "x"
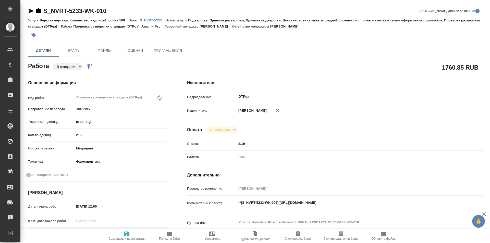
type textarea "x"
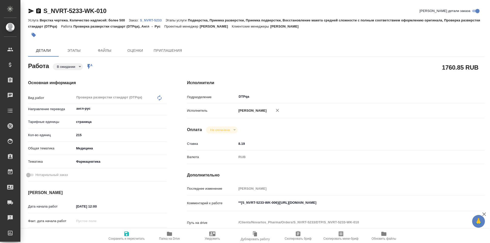
type textarea "x"
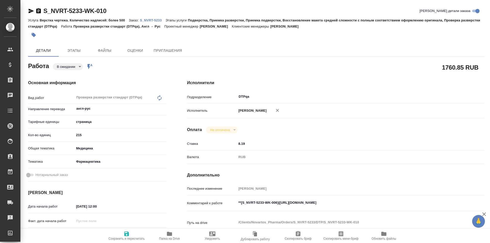
type textarea "x"
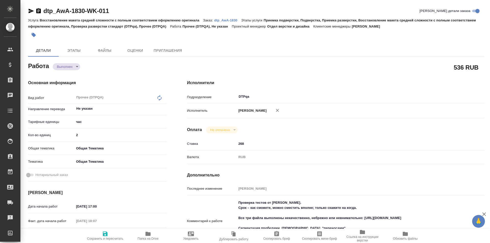
type textarea "x"
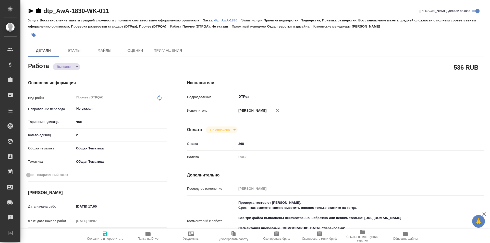
type textarea "x"
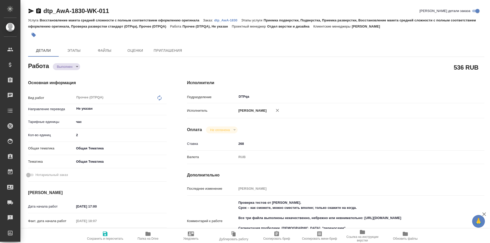
type textarea "x"
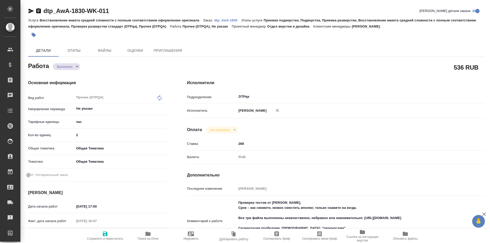
type textarea "x"
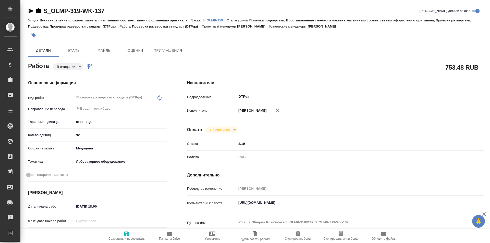
type textarea "x"
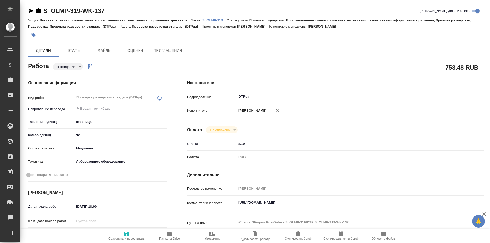
type textarea "x"
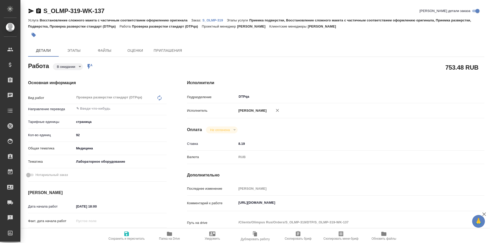
type textarea "x"
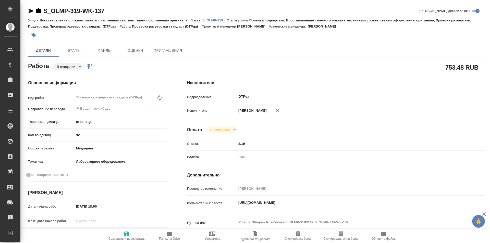
type textarea "x"
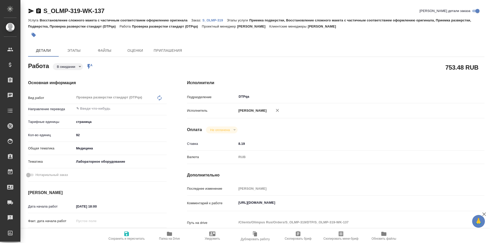
type textarea "x"
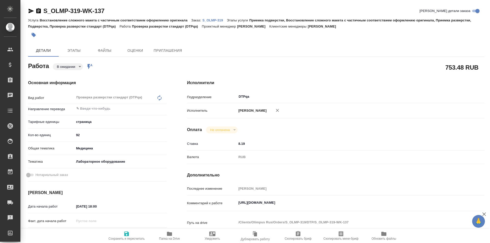
type textarea "x"
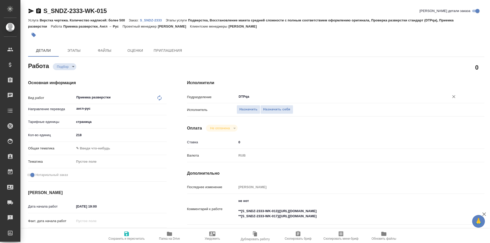
type textarea "x"
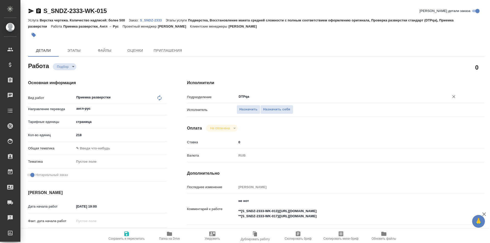
type textarea "x"
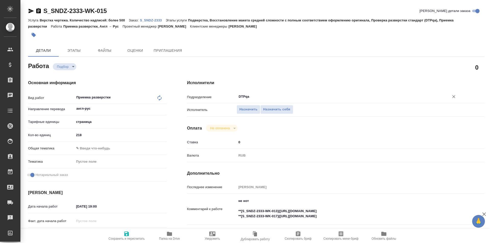
type textarea "x"
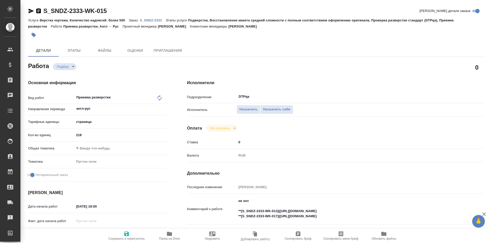
type textarea "x"
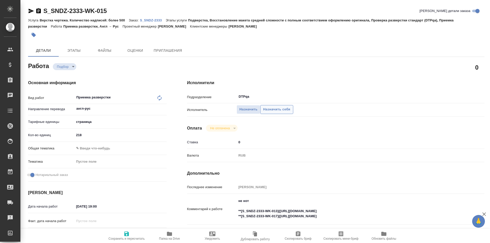
type textarea "x"
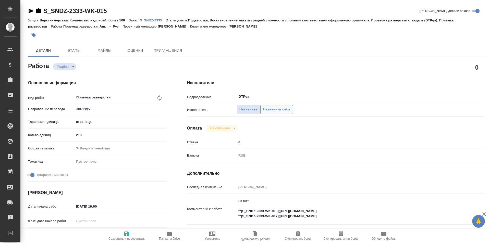
click at [274, 109] on span "Назначить себя" at bounding box center [276, 110] width 27 height 6
type textarea "x"
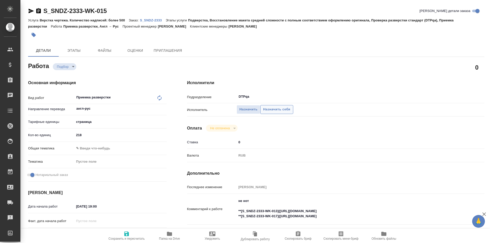
type textarea "x"
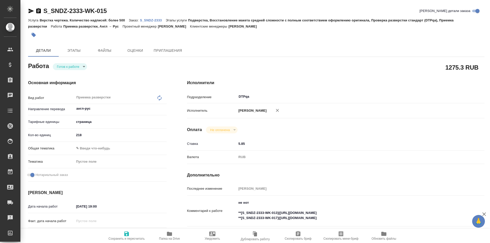
type textarea "x"
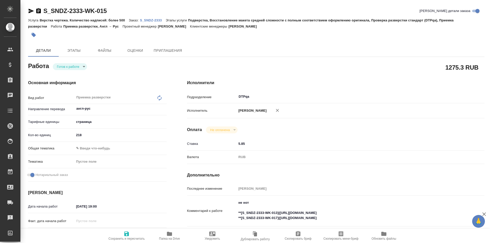
type textarea "x"
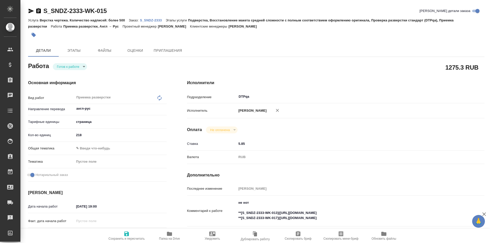
type textarea "x"
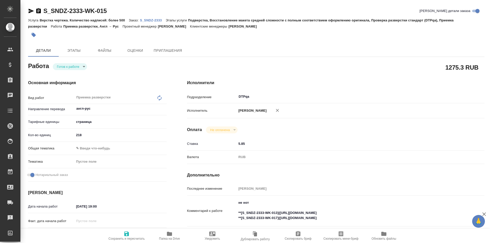
click at [126, 234] on icon "button" at bounding box center [126, 234] width 5 height 5
type textarea "x"
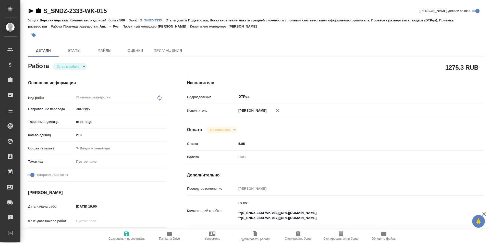
type textarea "x"
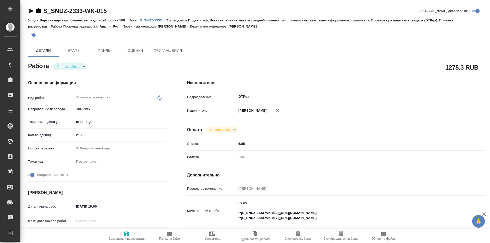
type textarea "x"
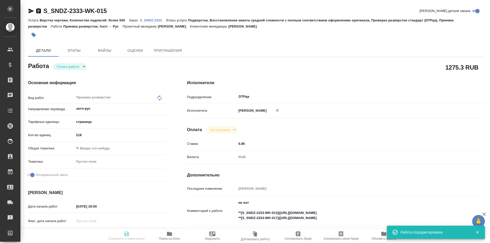
type input "readyForWork"
type textarea "Приемка разверстки"
type textarea "x"
type input "англ-рус"
type input "5a8b1489cc6b4906c91bfdb2"
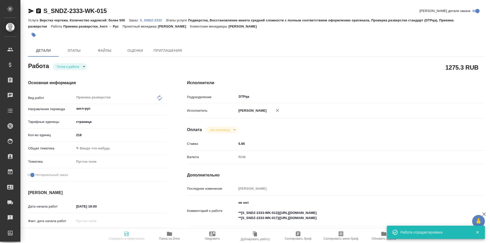
type input "218"
checkbox input "true"
type input "02.10.2025 19:00"
type input "03.10.2025 13:00"
type input "10.10.2025 19:00"
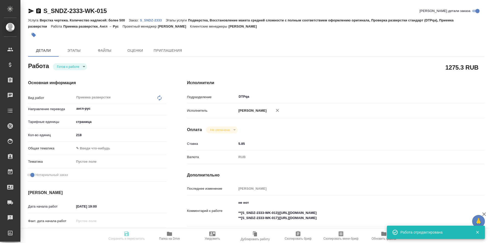
type input "DTPqa"
type input "notPayed"
type input "5.85"
type input "RUB"
type input "[PERSON_NAME]"
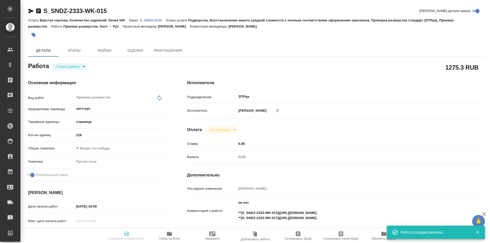
type textarea "не нот **[S_SNDZ-2333-WK-013](https://tera.awatera.com/Work/68dbfaf82068aea9be1…"
type textarea "x"
type textarea "/Clients/Sandoz/Orders/S_SNDZ-2333/DTP/S_SNDZ-2333-WK-015"
type textarea "x"
type input "S_SNDZ-2333"
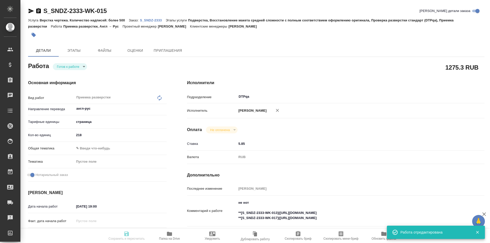
type input "Верстка чертежа. Количество надписей: более 500"
type input "Подверстка, Восстановление макета средней сложности с полным соответствием офор…"
type input "[PERSON_NAME]"
type input "/Clients/Sandoz/Orders/S_SNDZ-2333"
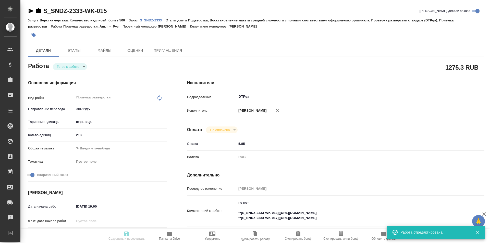
type textarea "x"
type textarea "Во вложении пересылаю архив с документами для перевода на русский язык. осущест…"
type textarea "x"
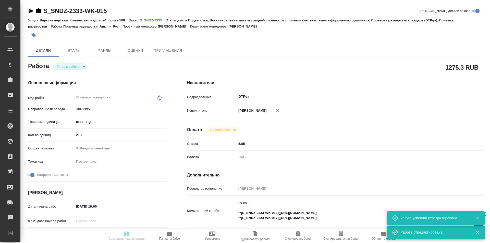
type textarea "x"
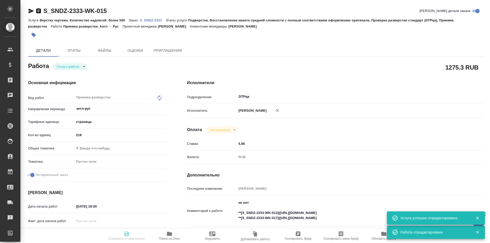
type textarea "x"
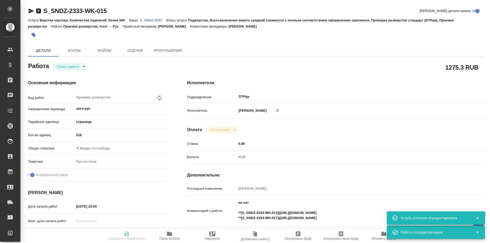
type textarea "x"
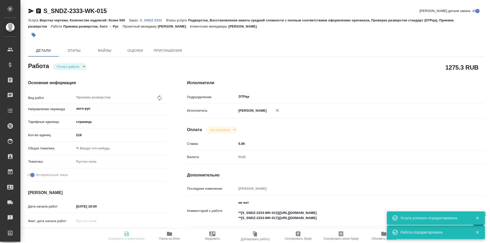
type textarea "x"
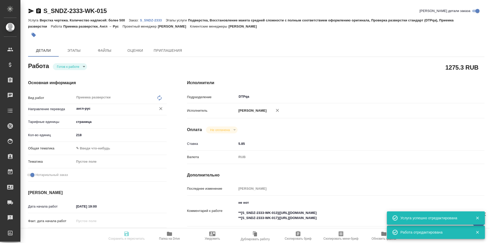
type textarea "x"
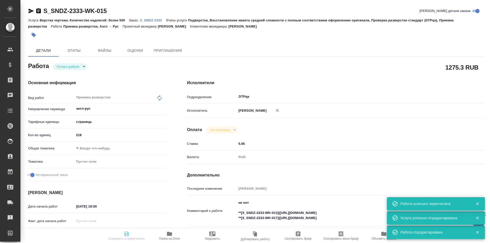
type input "readyForWork"
type textarea "Приемка разверстки"
type textarea "x"
type input "англ-рус"
type input "5a8b1489cc6b4906c91bfdb2"
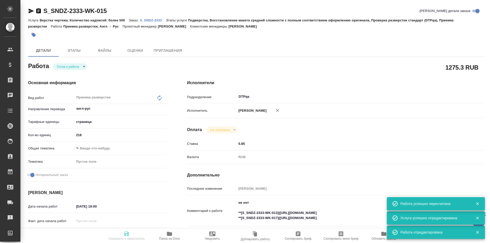
type input "218"
checkbox input "true"
type input "02.10.2025 19:00"
type input "03.10.2025 13:00"
type input "10.10.2025 19:00"
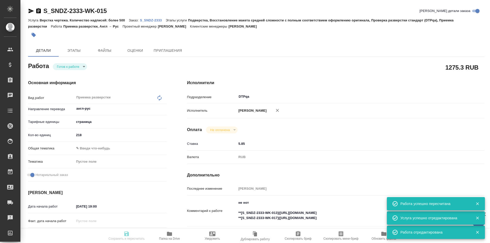
type input "DTPqa"
type input "notPayed"
type input "5.85"
type input "RUB"
type input "[PERSON_NAME]"
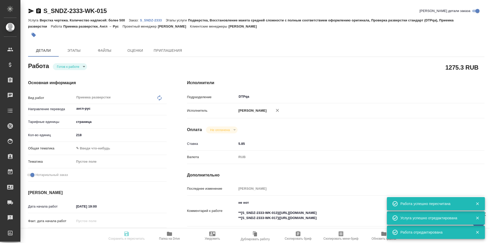
type textarea "не нот **[S_SNDZ-2333-WK-013](https://tera.awatera.com/Work/68dbfaf82068aea9be1…"
type textarea "x"
type textarea "/Clients/Sandoz/Orders/S_SNDZ-2333/DTP/S_SNDZ-2333-WK-015"
type textarea "x"
type input "S_SNDZ-2333"
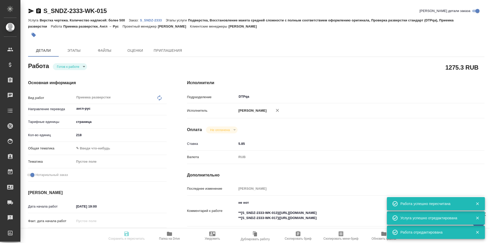
type input "Верстка чертежа. Количество надписей: более 500"
type input "Подверстка, Восстановление макета средней сложности с полным соответствием офор…"
type input "[PERSON_NAME]"
type input "/Clients/Sandoz/Orders/S_SNDZ-2333"
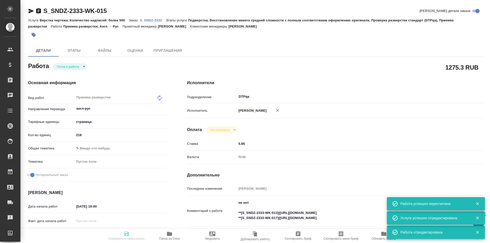
type textarea "x"
type textarea "Во вложении пересылаю архив с документами для перевода на русский язык. осущест…"
type textarea "x"
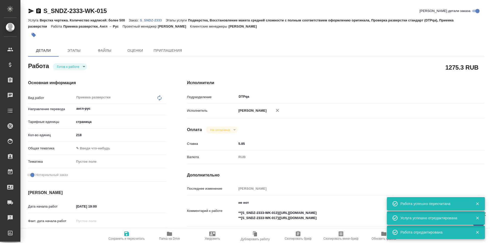
type textarea "x"
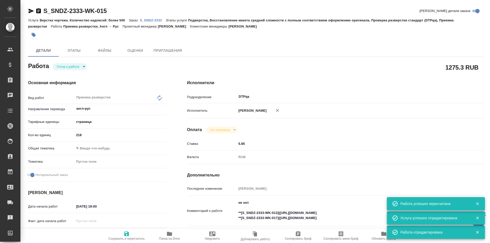
type textarea "x"
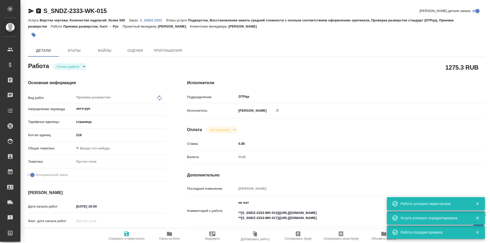
type textarea "x"
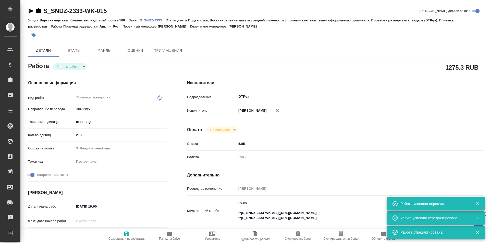
type textarea "x"
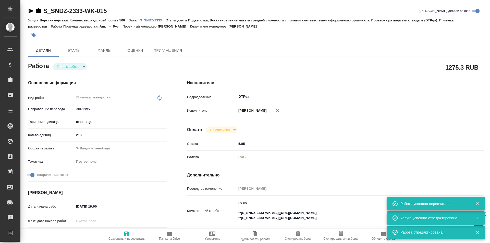
type textarea "x"
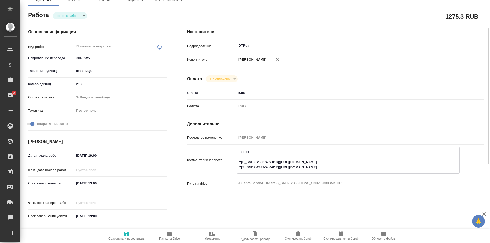
drag, startPoint x: 374, startPoint y: 162, endPoint x: 281, endPoint y: 163, distance: 93.2
click at [281, 163] on textarea "не нот **[S_SNDZ-2333-WK-013](https://tera.awatera.com/Work/68dbfaf82068aea9be1…" at bounding box center [348, 160] width 223 height 24
type textarea "x"
click at [73, 15] on body "🙏 .cls-1 fill:#fff; AWATERA Ismagilova Diana Клиенты Спецификации Заказы 2 Чаты…" at bounding box center [245, 121] width 490 height 243
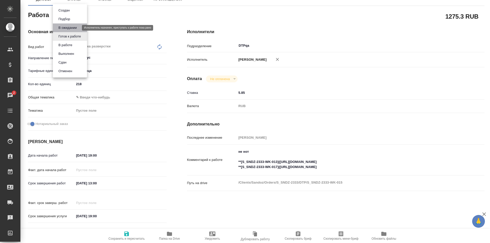
click at [68, 26] on button "В ожидании" at bounding box center [67, 28] width 21 height 6
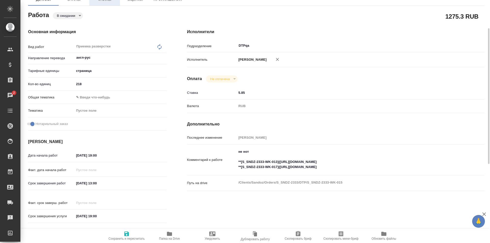
type textarea "x"
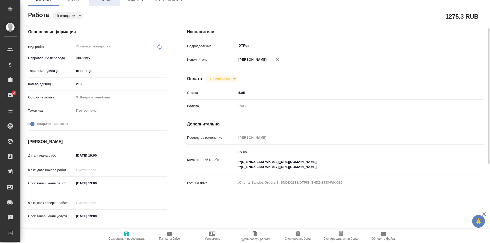
type textarea "x"
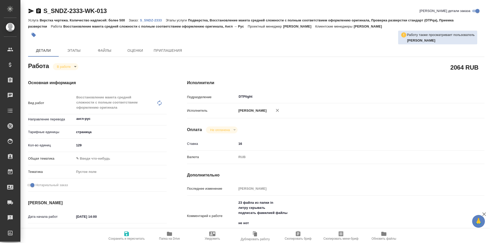
type textarea "x"
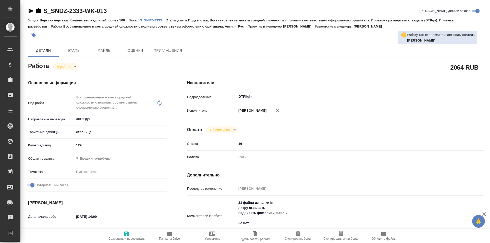
type textarea "x"
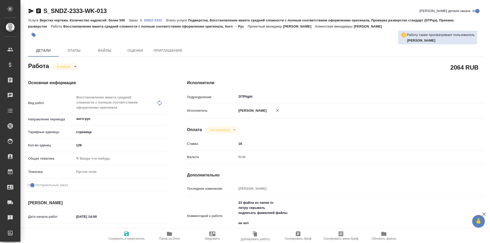
type textarea "x"
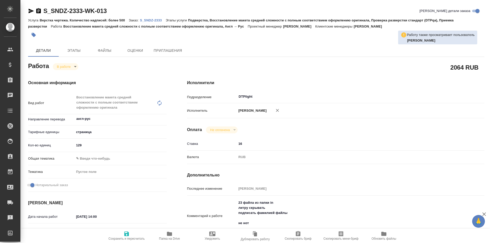
type textarea "x"
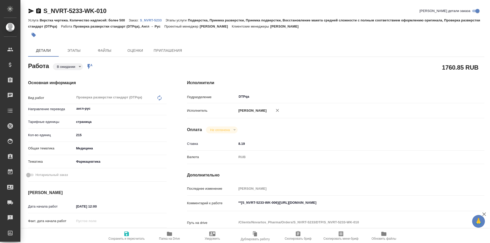
type textarea "x"
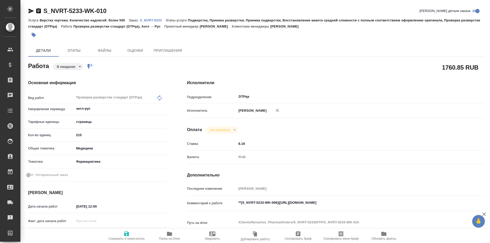
type textarea "x"
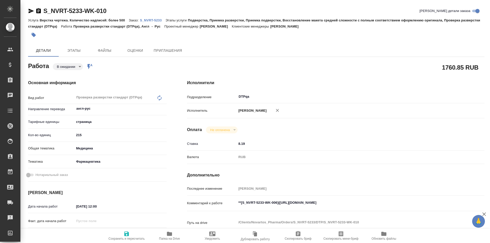
type textarea "x"
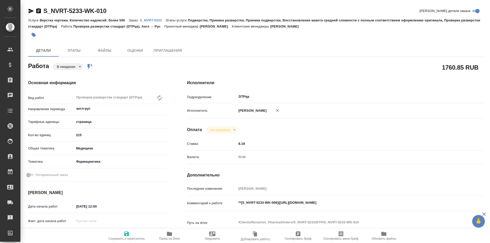
type textarea "x"
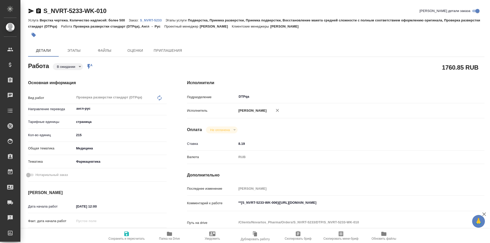
type textarea "x"
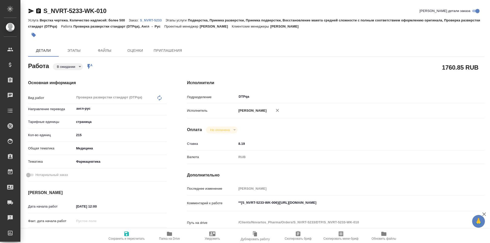
type textarea "x"
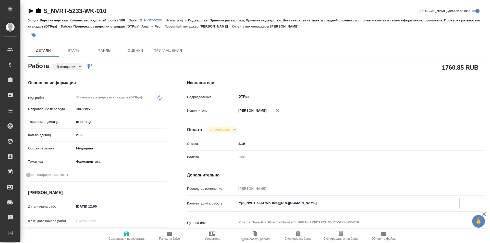
type textarea "x"
drag, startPoint x: 376, startPoint y: 203, endPoint x: 280, endPoint y: 202, distance: 95.4
click at [280, 202] on textarea "**[S_NVRT-5233-WK-006](https://tera.awatera.com/Work/68dbe5a31a6bc23b992a9b56/)…" at bounding box center [348, 203] width 223 height 9
type textarea "x"
drag, startPoint x: 113, startPoint y: 10, endPoint x: 42, endPoint y: 9, distance: 70.9
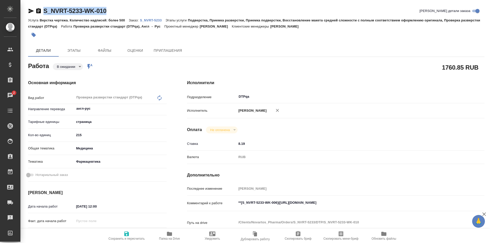
click at [42, 9] on div "S_NVRT-5233-WK-010 Кратко детали заказа" at bounding box center [256, 11] width 456 height 8
copy link "S_NVRT-5233-WK-010"
click at [66, 67] on body "🙏 .cls-1 fill:#fff; AWATERA Ismagilova Diana Клиенты Спецификации Заказы 2 Чаты…" at bounding box center [245, 121] width 490 height 243
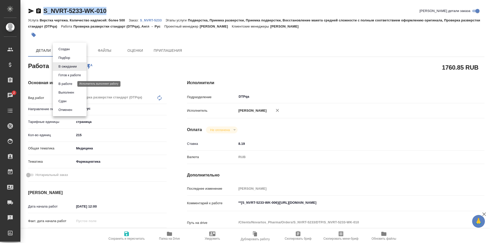
click at [69, 83] on button "В работе" at bounding box center [65, 84] width 17 height 6
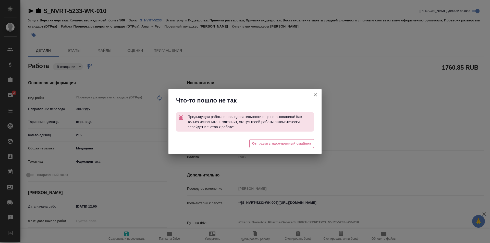
type textarea "x"
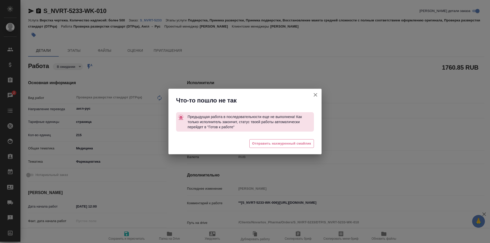
type textarea "x"
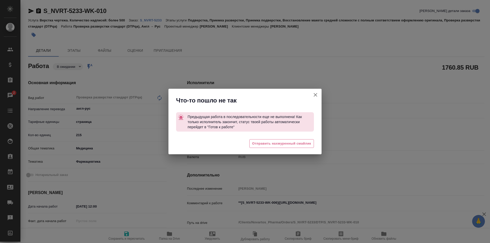
type textarea "x"
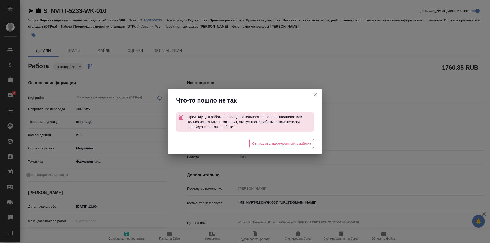
type textarea "x"
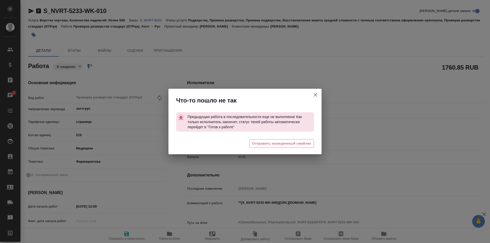
click at [316, 94] on icon "button" at bounding box center [315, 95] width 6 height 6
type textarea "x"
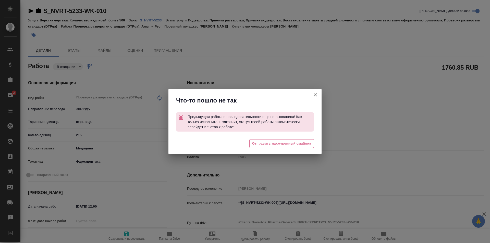
type textarea "x"
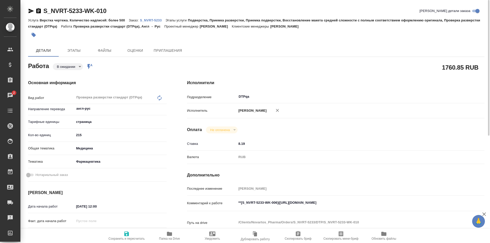
click at [152, 19] on p "S_NVRT-5233" at bounding box center [153, 20] width 26 height 4
click at [80, 65] on body "🙏 .cls-1 fill:#fff; AWATERA Ismagilova Diana Клиенты Спецификации Заказы 2 Чаты…" at bounding box center [245, 121] width 490 height 243
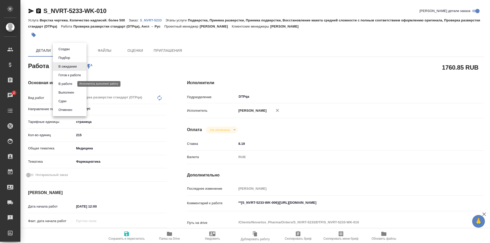
click at [67, 84] on button "В работе" at bounding box center [65, 84] width 17 height 6
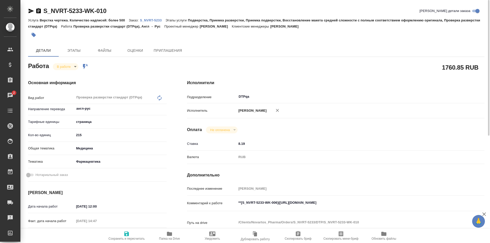
type textarea "x"
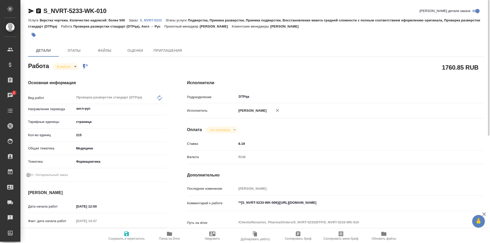
type textarea "x"
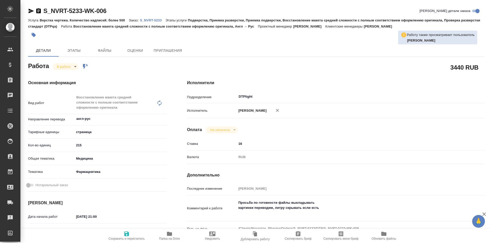
type textarea "x"
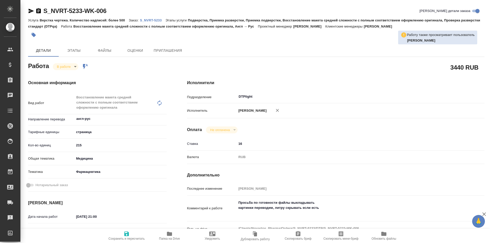
type textarea "x"
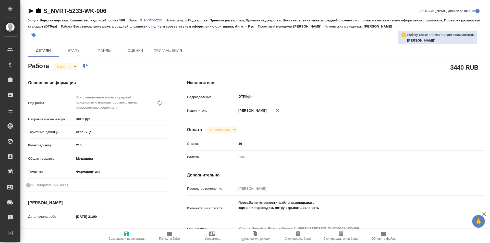
type textarea "x"
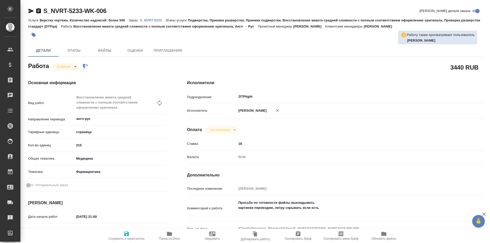
click at [166, 238] on span "Папка на Drive" at bounding box center [169, 239] width 21 height 4
type textarea "x"
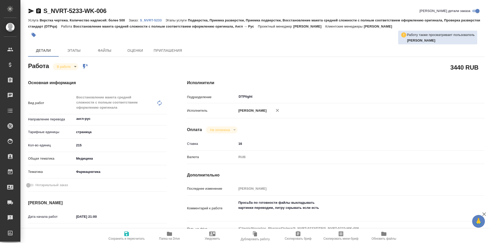
type textarea "x"
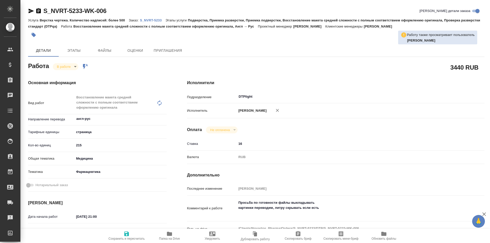
type textarea "x"
drag, startPoint x: 120, startPoint y: 11, endPoint x: 40, endPoint y: 9, distance: 80.2
click at [40, 9] on div "S_NVRT-5233-WK-006 Кратко детали заказа" at bounding box center [256, 11] width 456 height 8
copy link "S_NVRT-5233-WK-006"
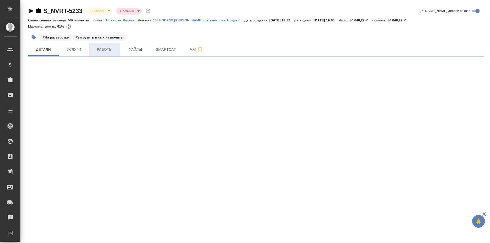
select select "RU"
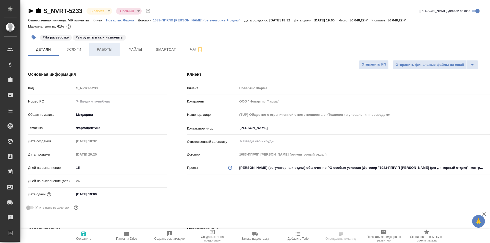
click at [109, 50] on span "Работы" at bounding box center [104, 49] width 24 height 6
type textarea "x"
type input "[PERSON_NAME]"
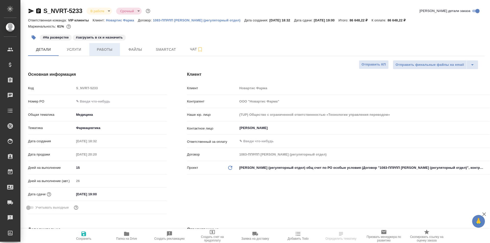
type input "[PERSON_NAME]"
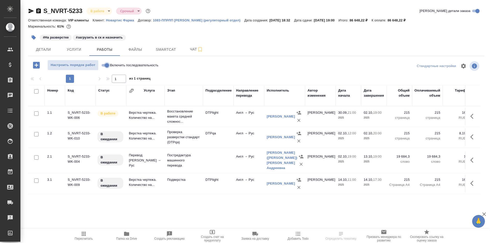
click at [103, 64] on input "Включить последовательность" at bounding box center [107, 65] width 18 height 6
checkbox input "true"
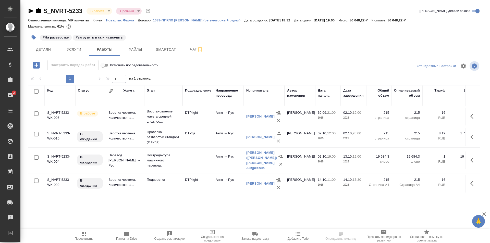
click at [107, 64] on input "Включить последовательность" at bounding box center [103, 65] width 18 height 6
checkbox input "false"
